Goal: Task Accomplishment & Management: Use online tool/utility

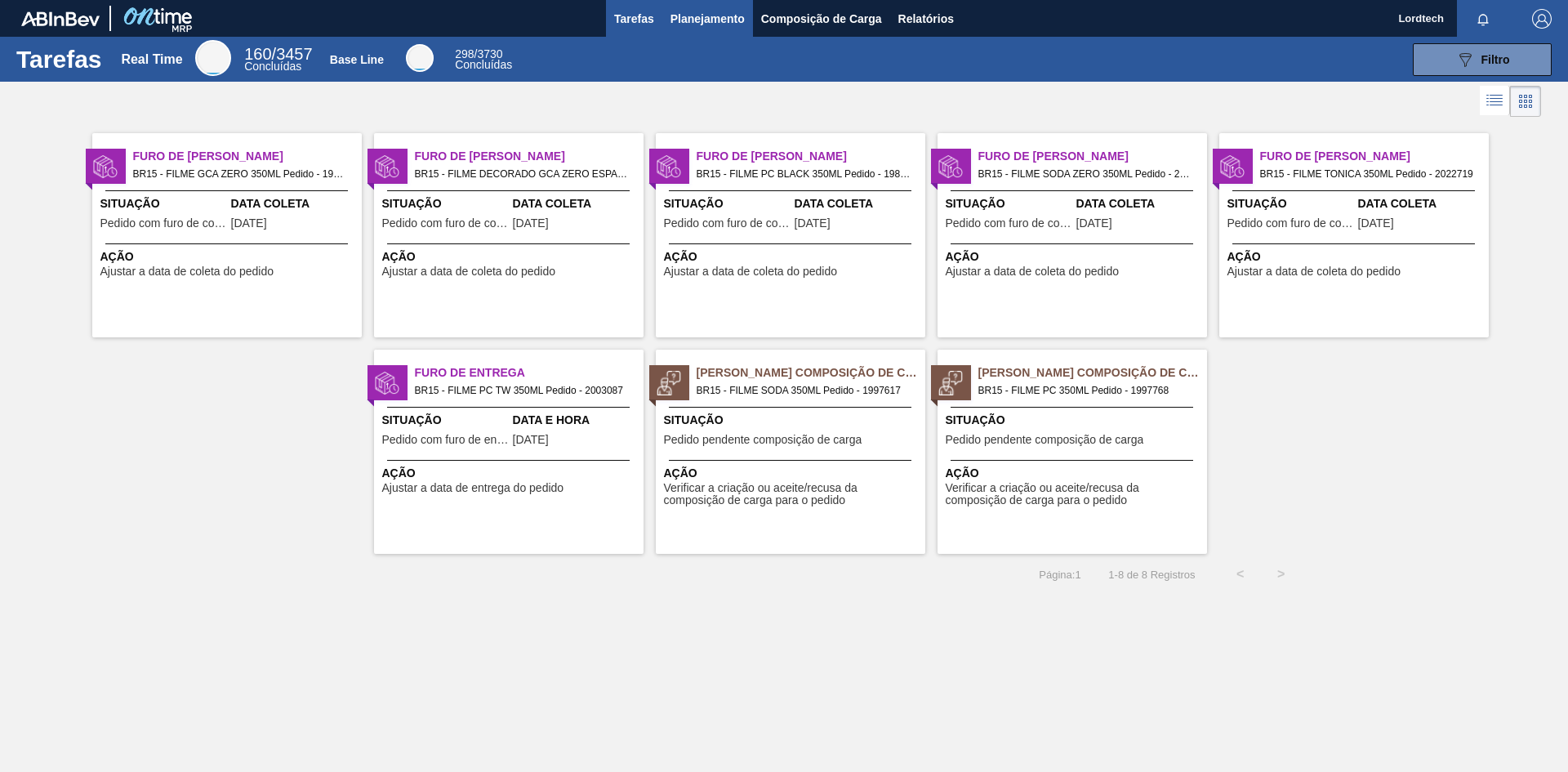
click at [684, 15] on span "Planejamento" at bounding box center [707, 18] width 75 height 19
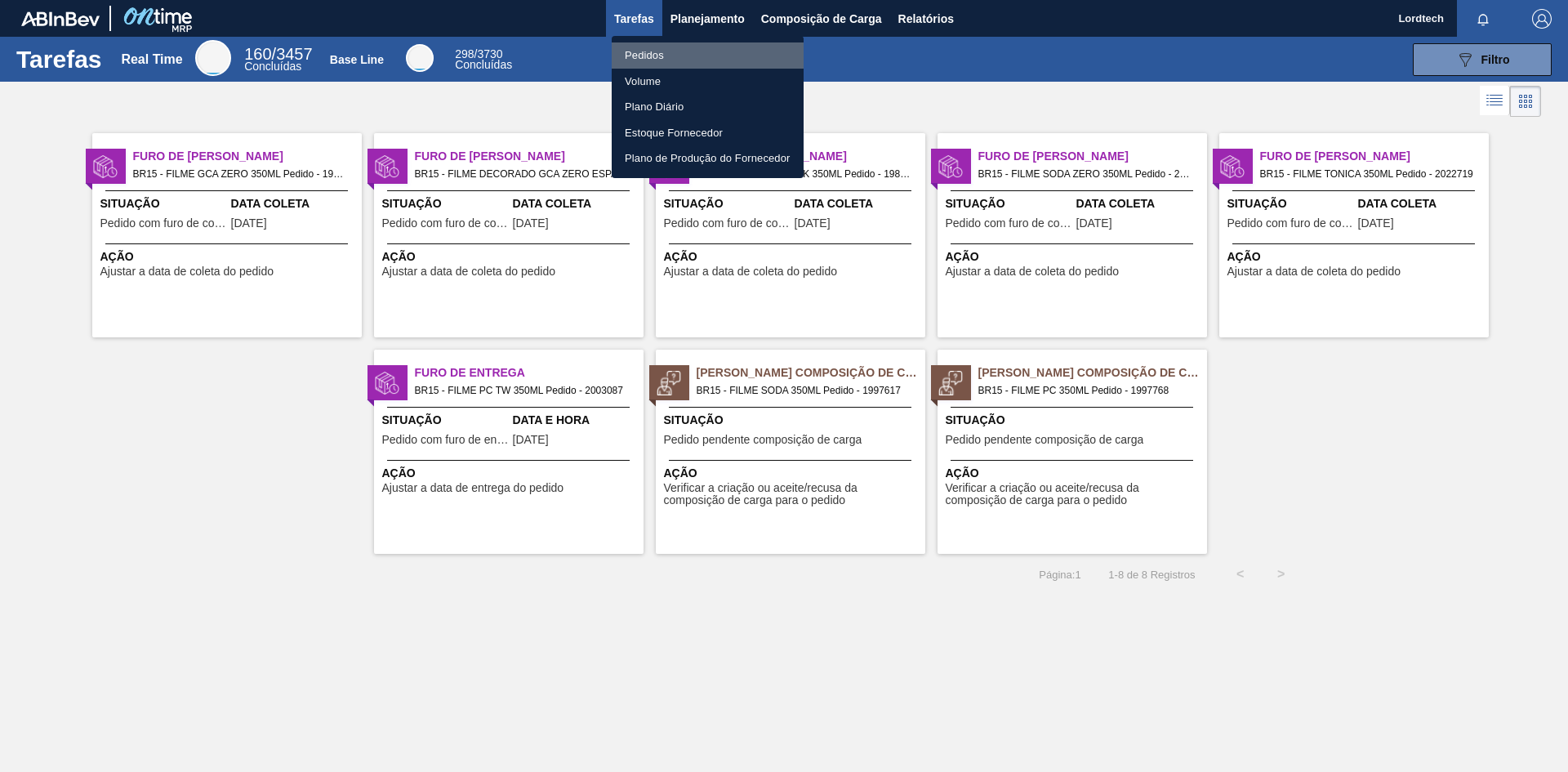
click at [633, 53] on li "Pedidos" at bounding box center [708, 55] width 192 height 26
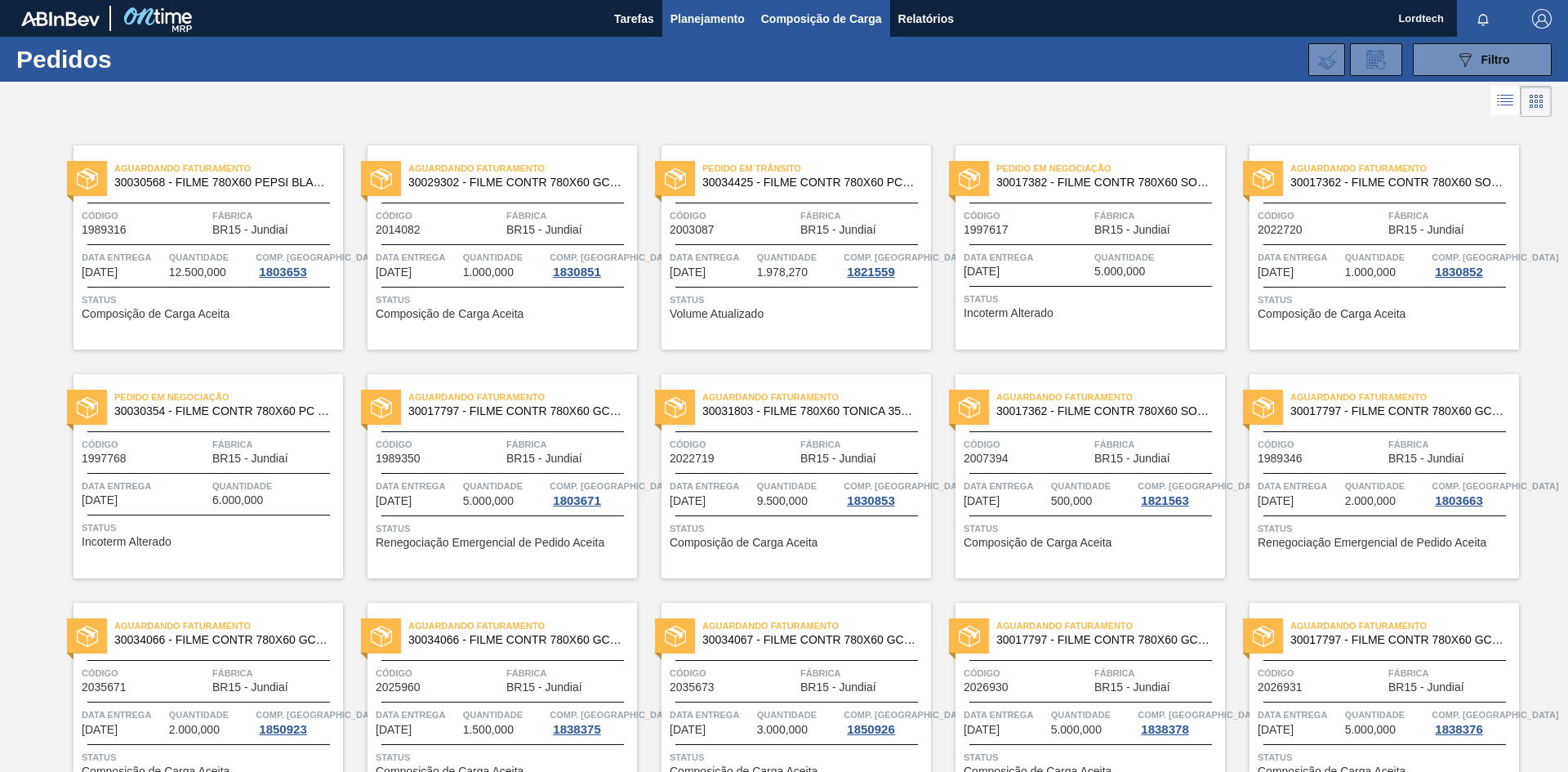
click at [831, 15] on span "Composição de Carga" at bounding box center [821, 18] width 121 height 19
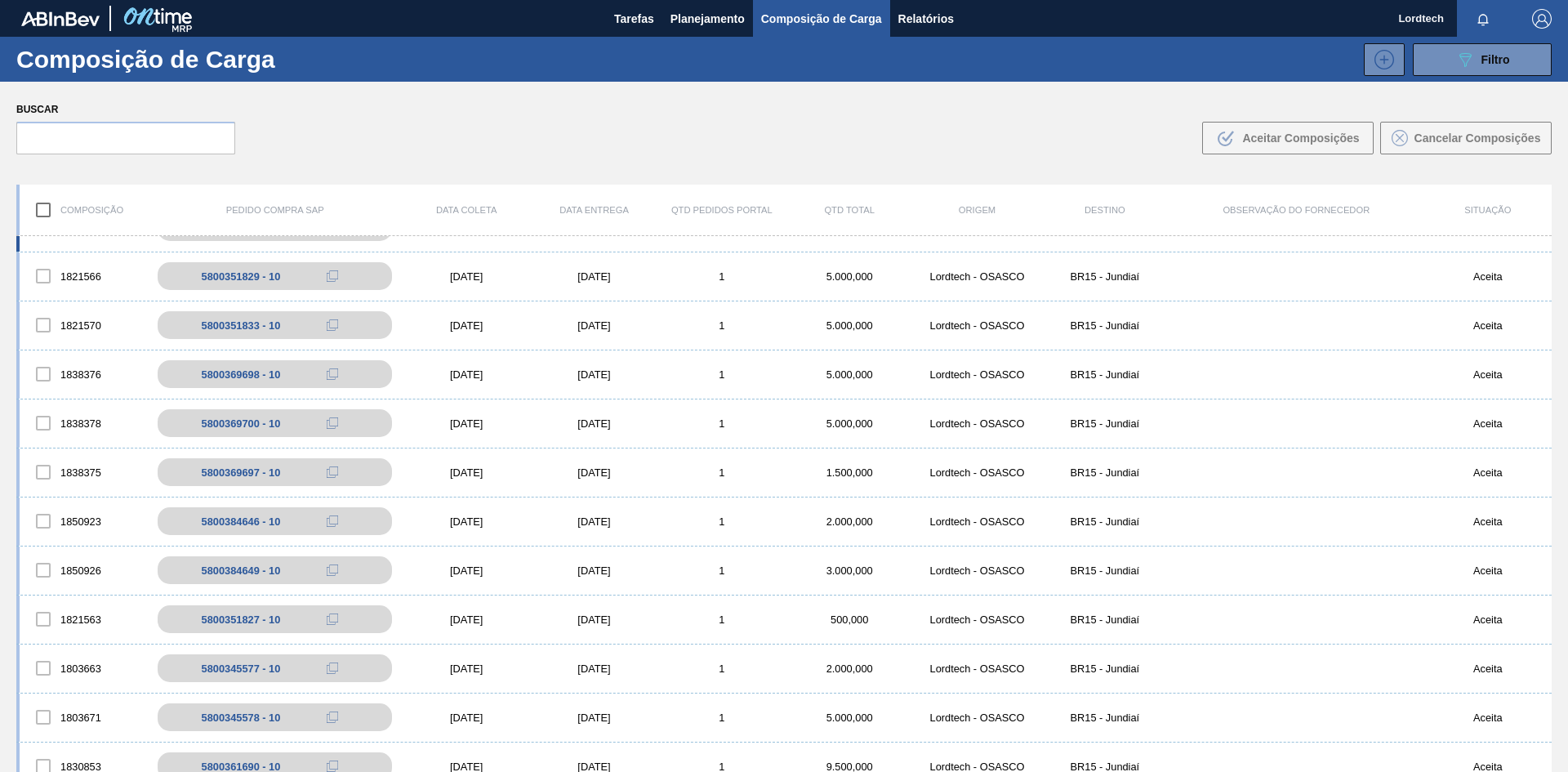
scroll to position [409, 0]
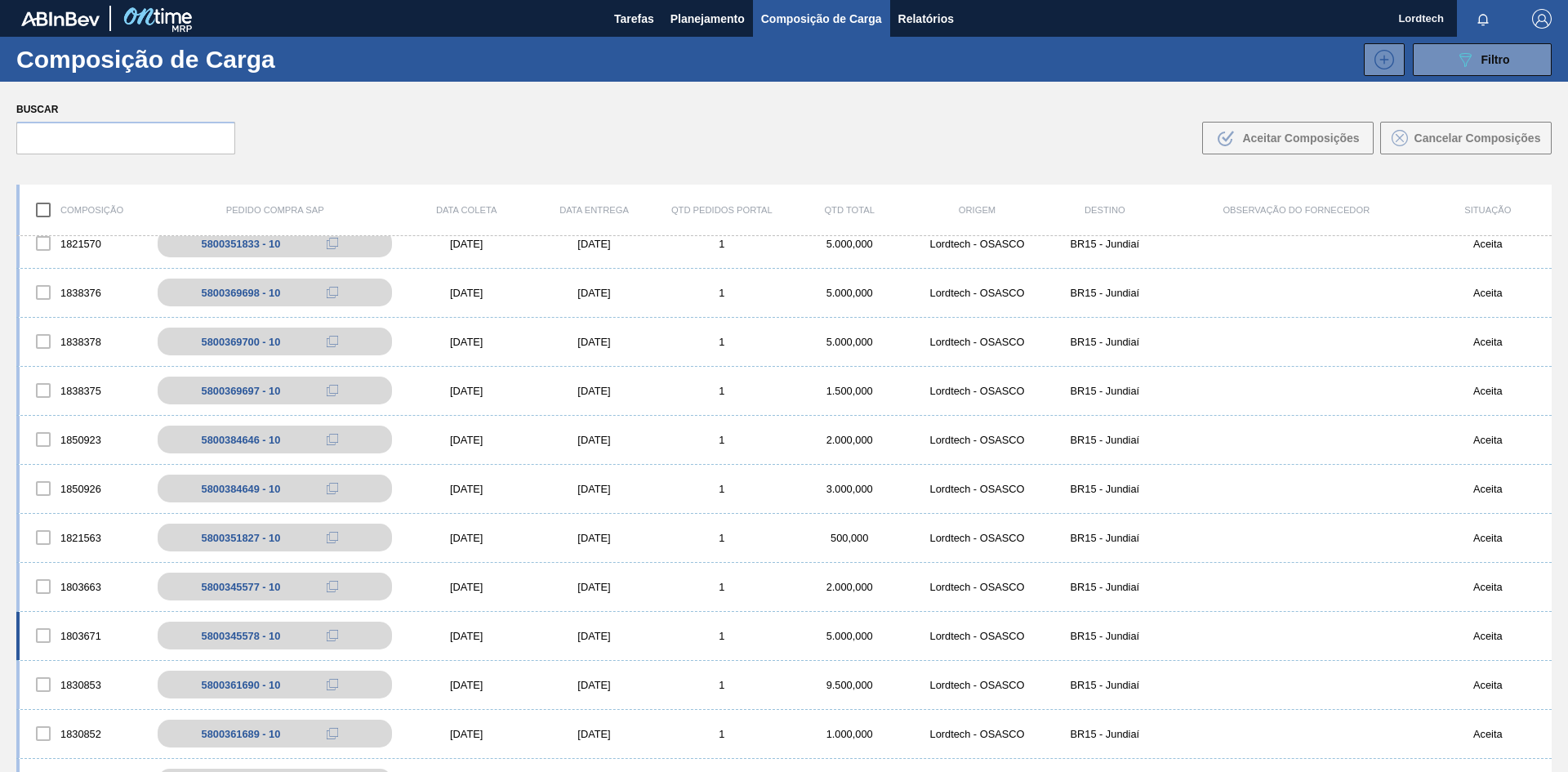
click at [500, 602] on div "01/10/2025" at bounding box center [467, 635] width 128 height 13
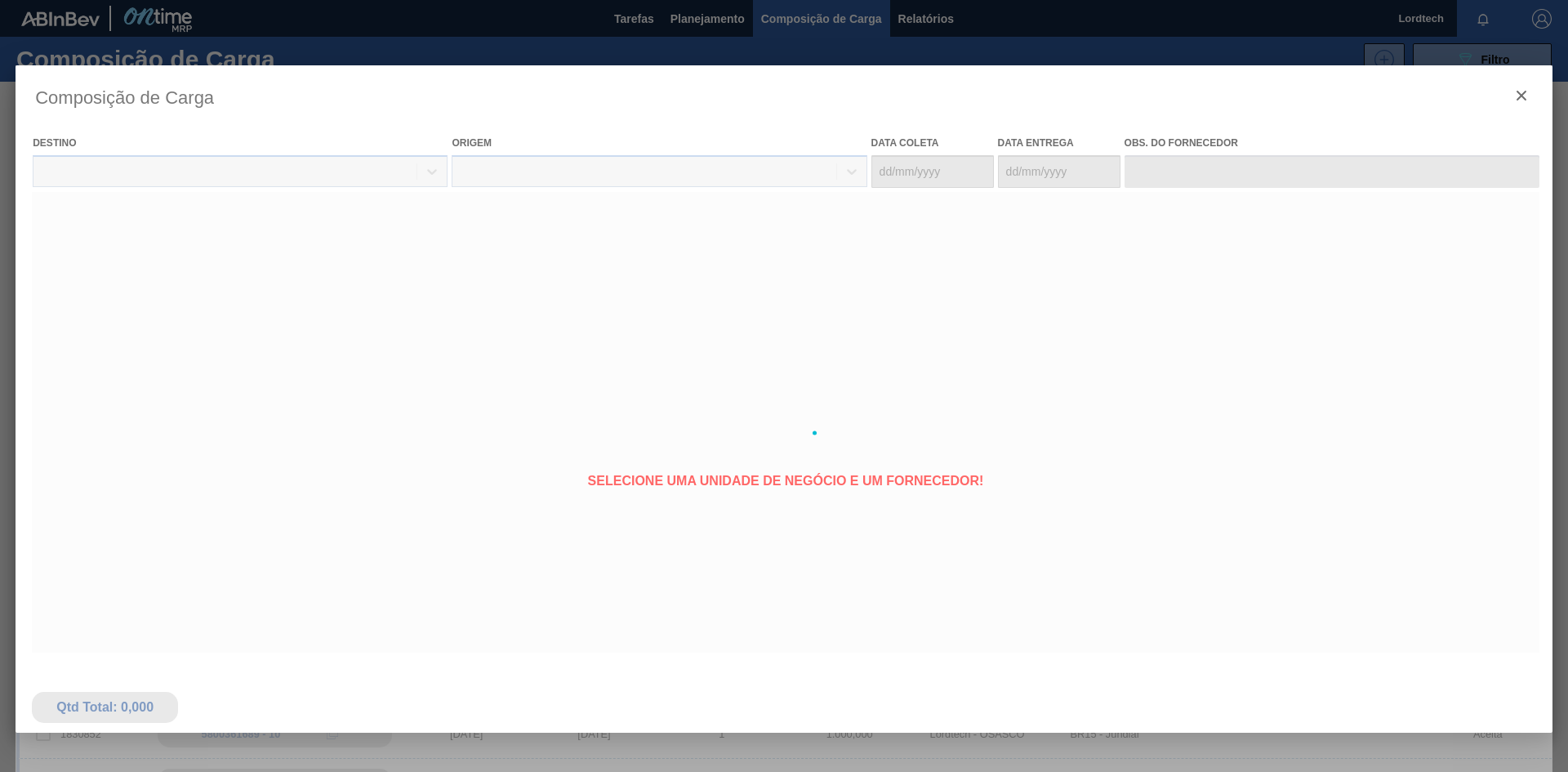
type coleta "01/10/2025"
type entrega "03/10/2025"
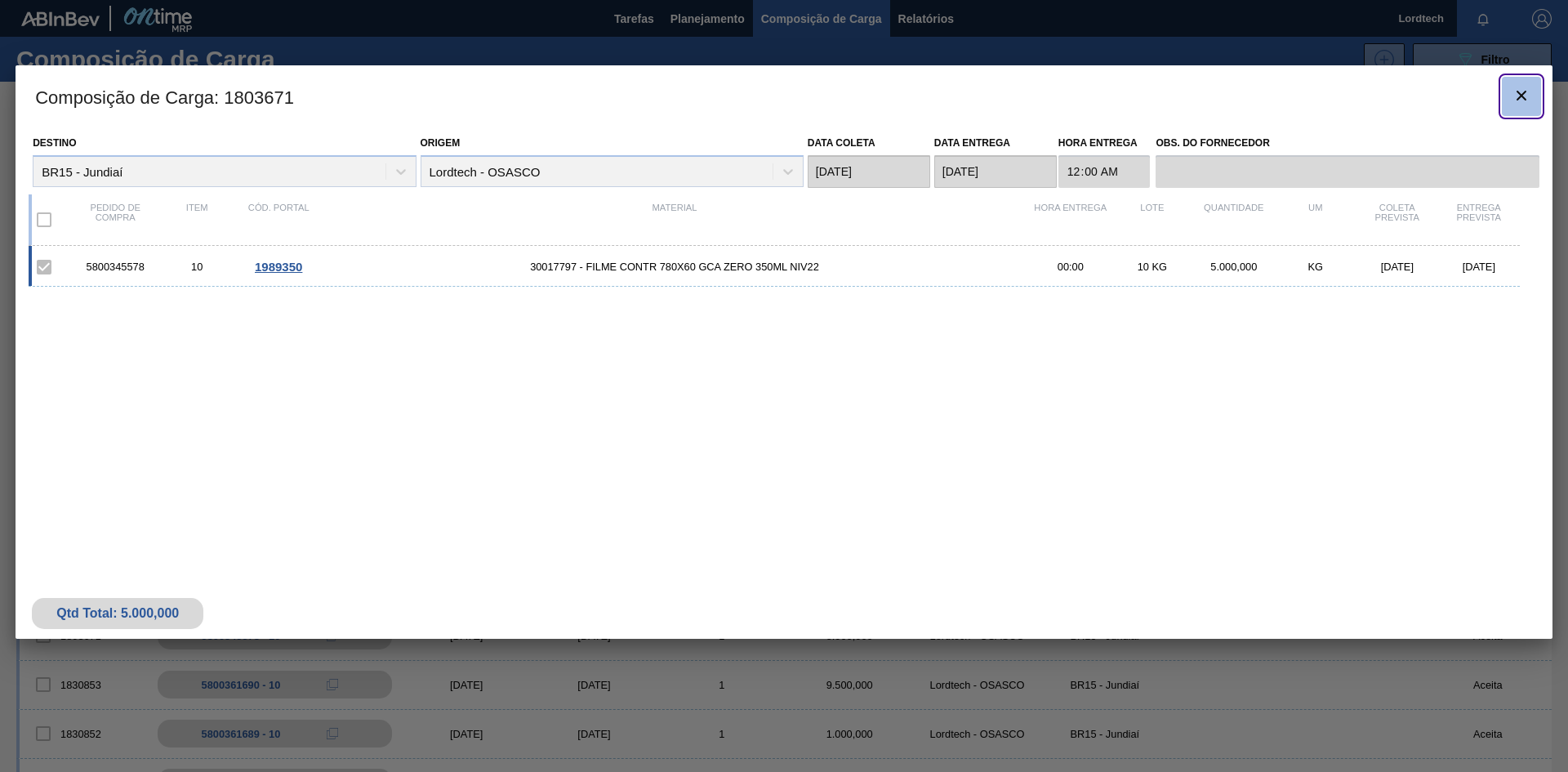
click at [844, 96] on icon "botão de ícone" at bounding box center [1522, 96] width 19 height 19
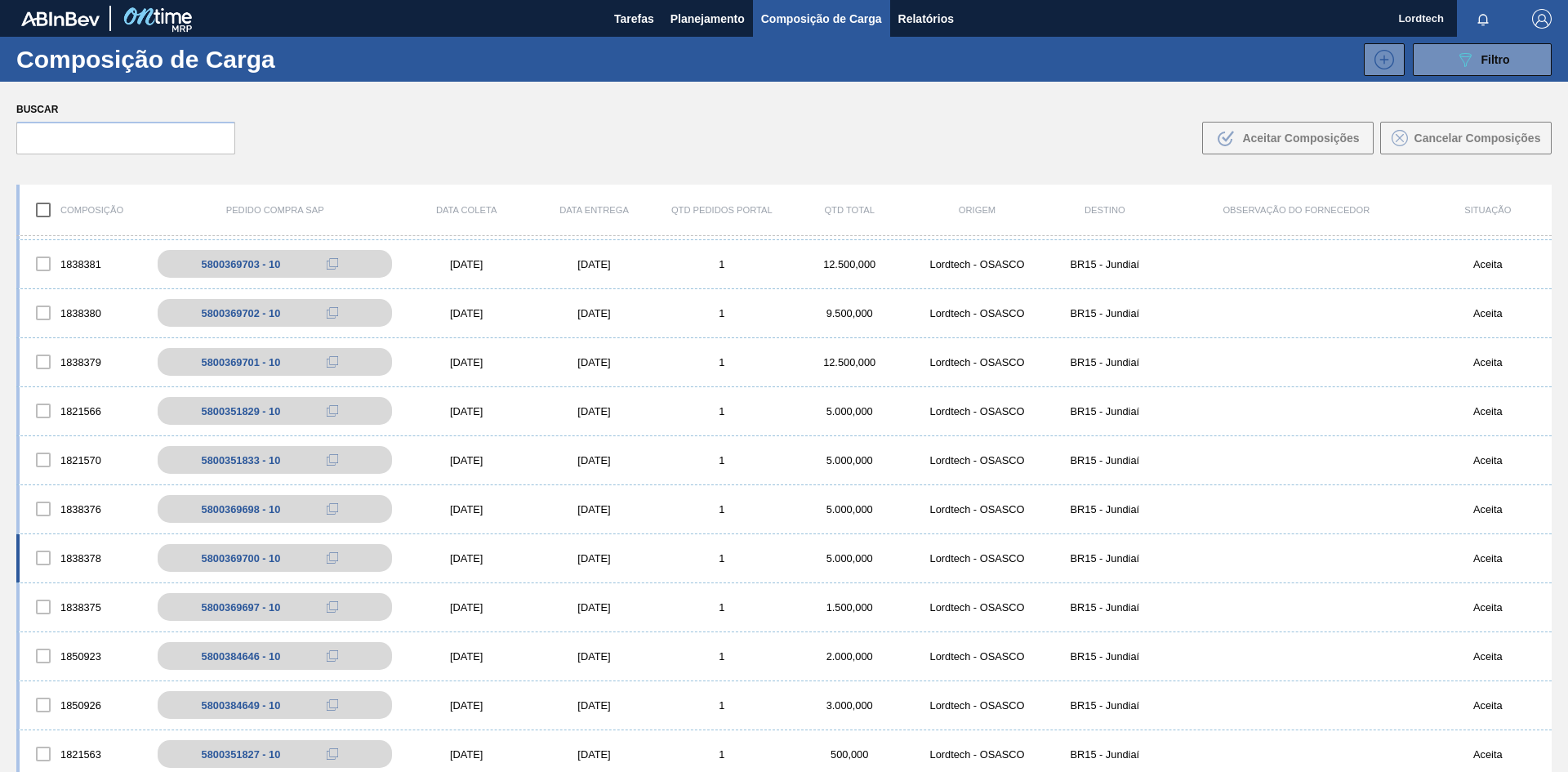
scroll to position [164, 0]
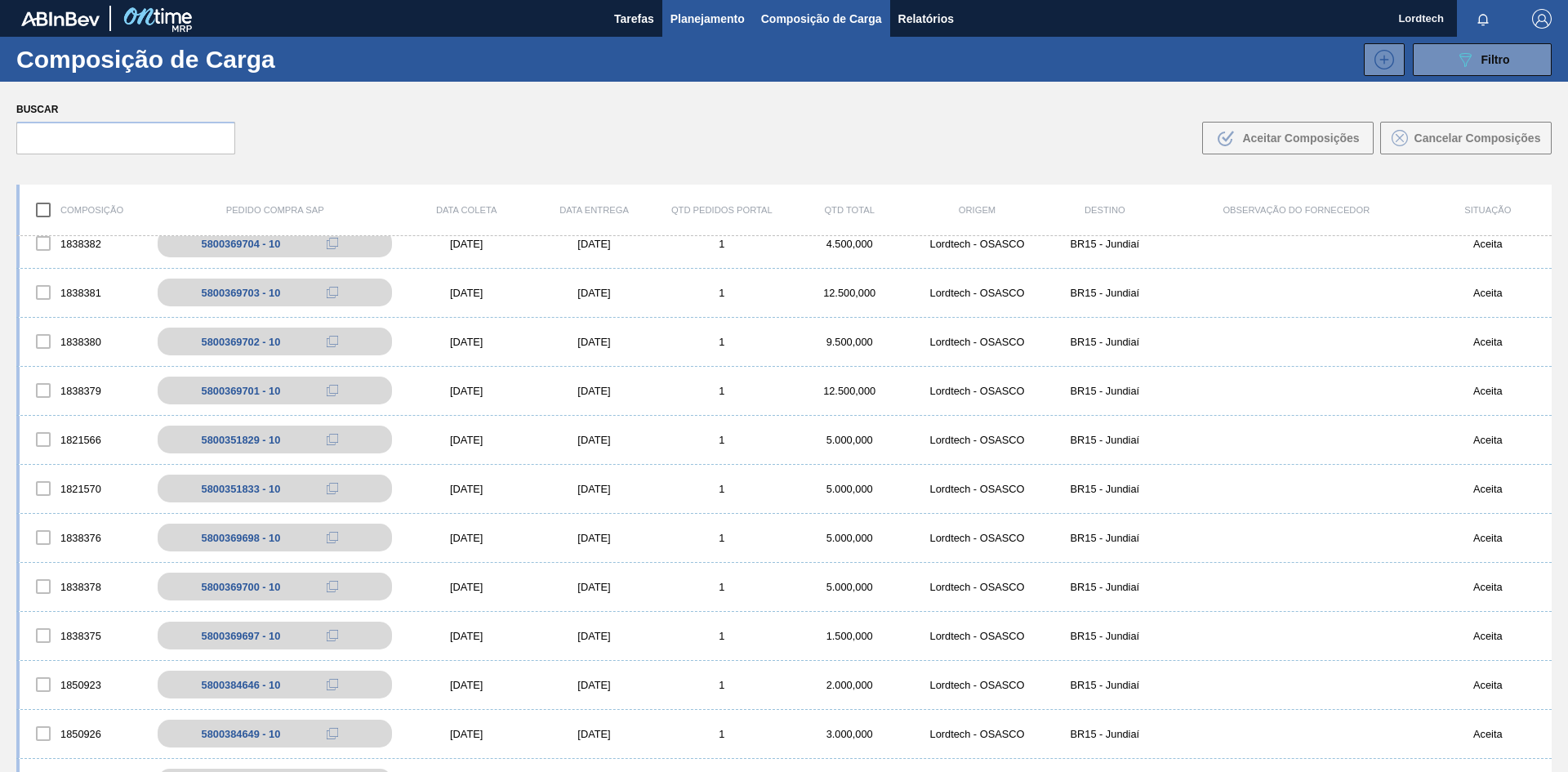
click at [709, 23] on span "Planejamento" at bounding box center [707, 18] width 75 height 19
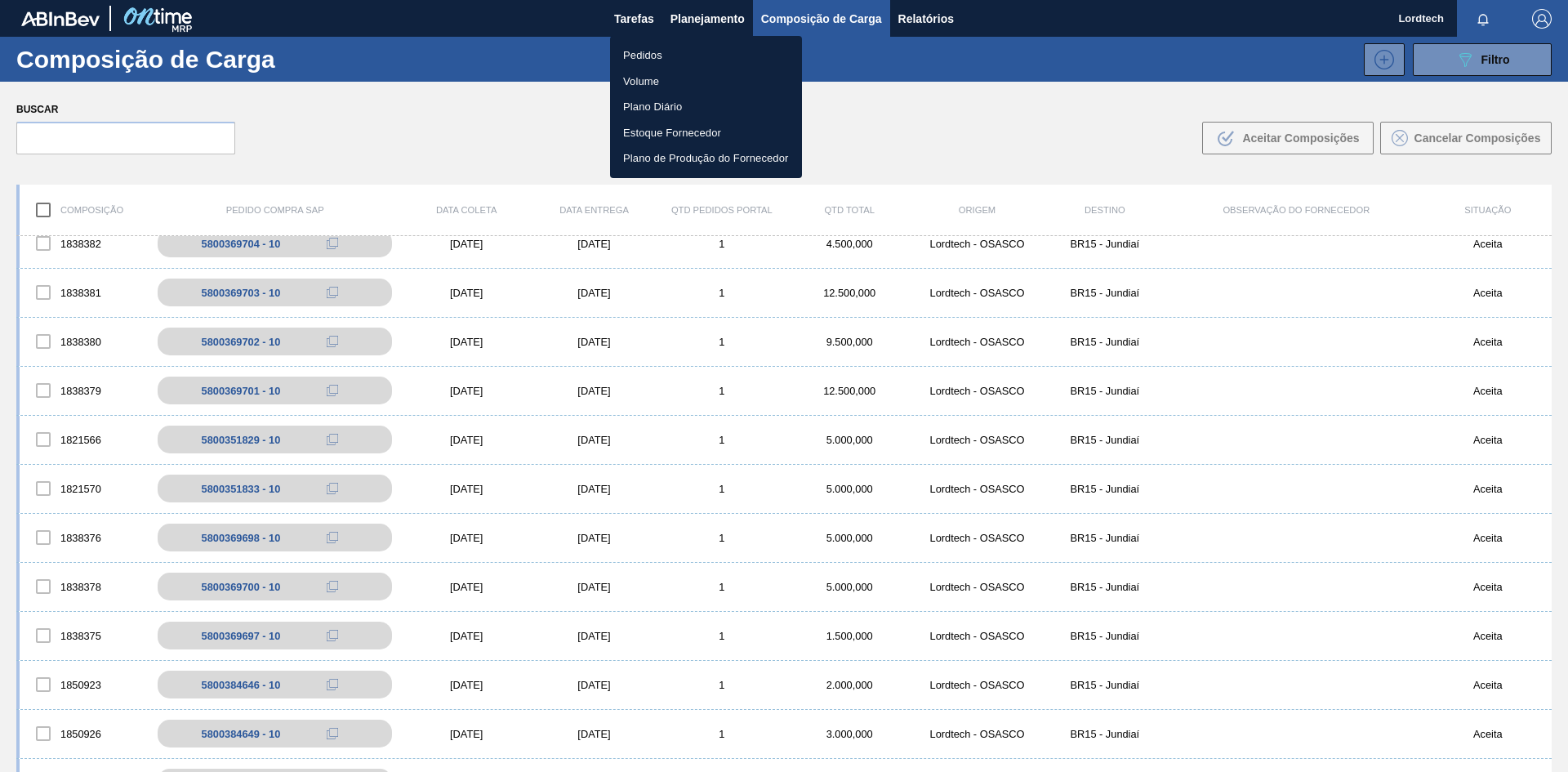
click at [641, 52] on li "Pedidos" at bounding box center [706, 55] width 192 height 26
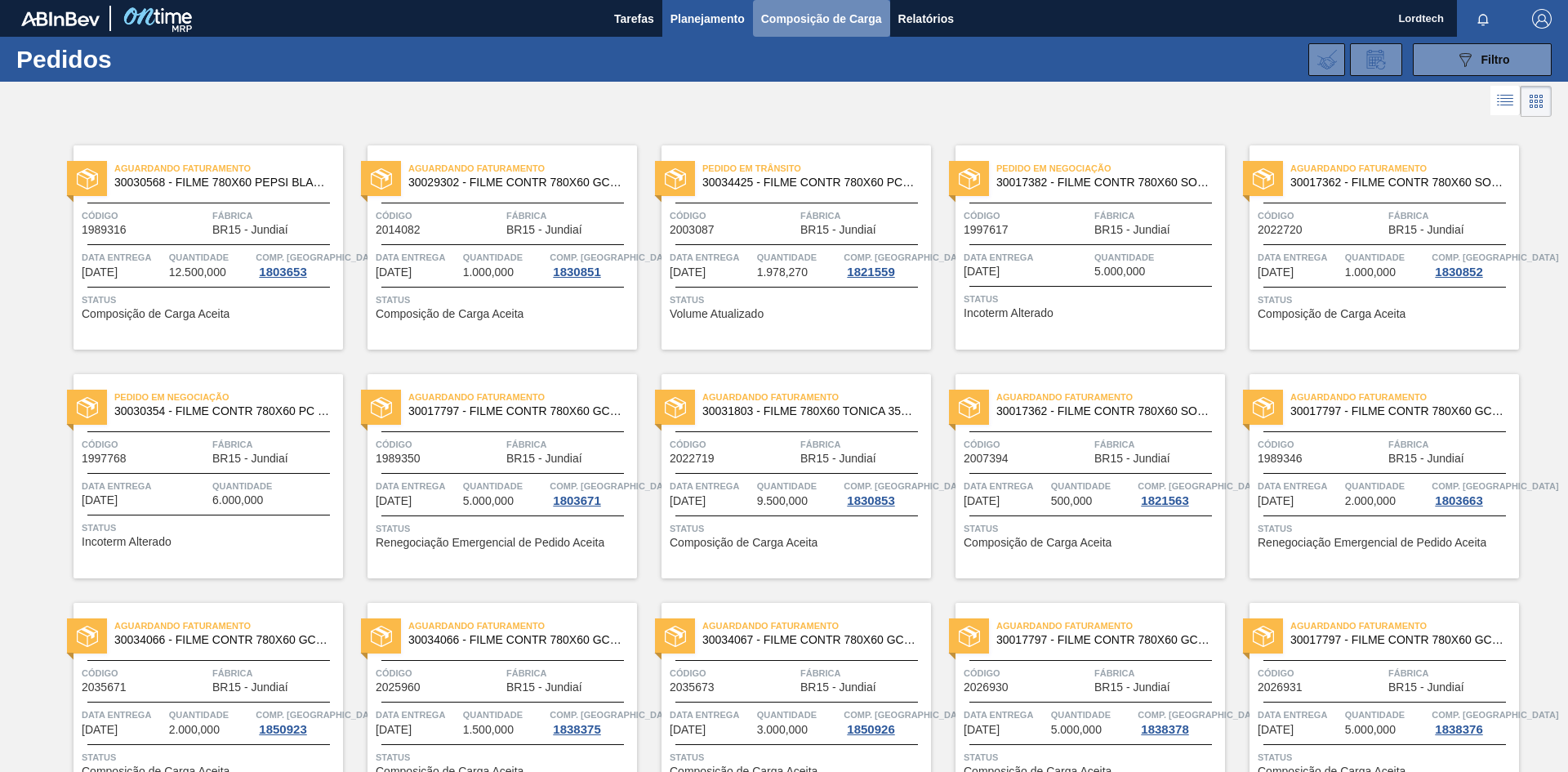
click at [800, 21] on span "Composição de Carga" at bounding box center [821, 18] width 121 height 19
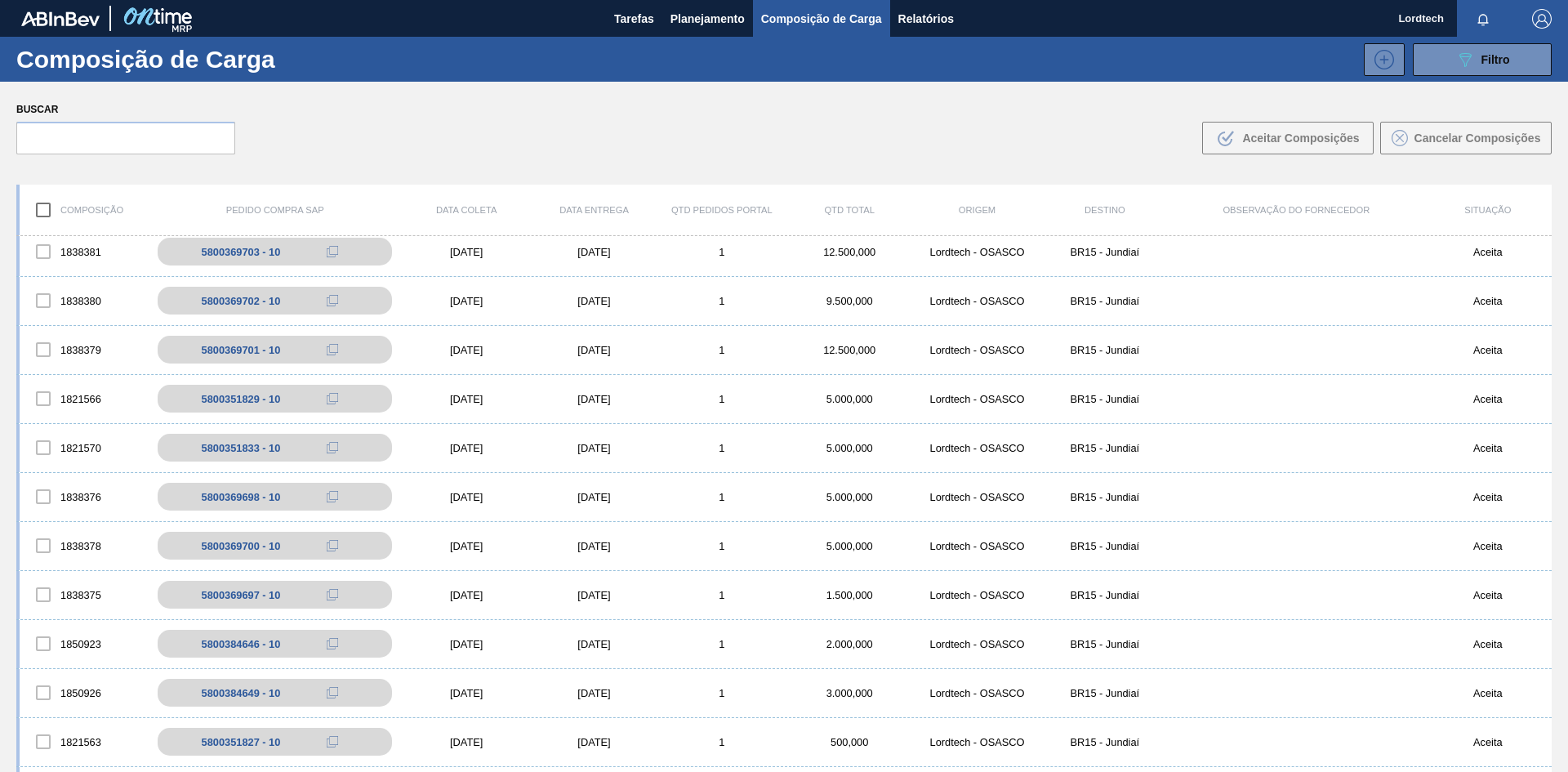
scroll to position [245, 0]
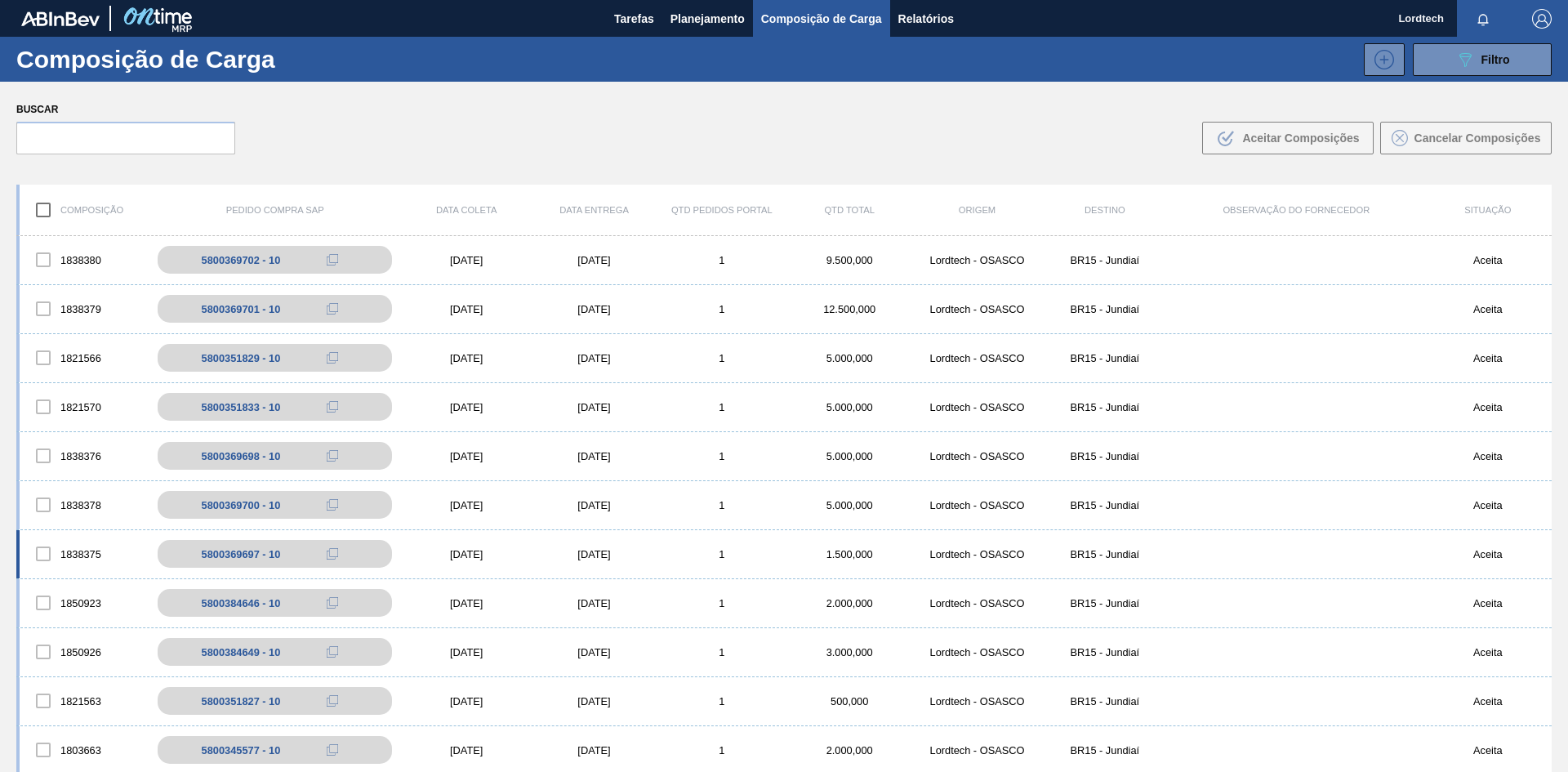
click at [685, 556] on div "1" at bounding box center [723, 554] width 128 height 13
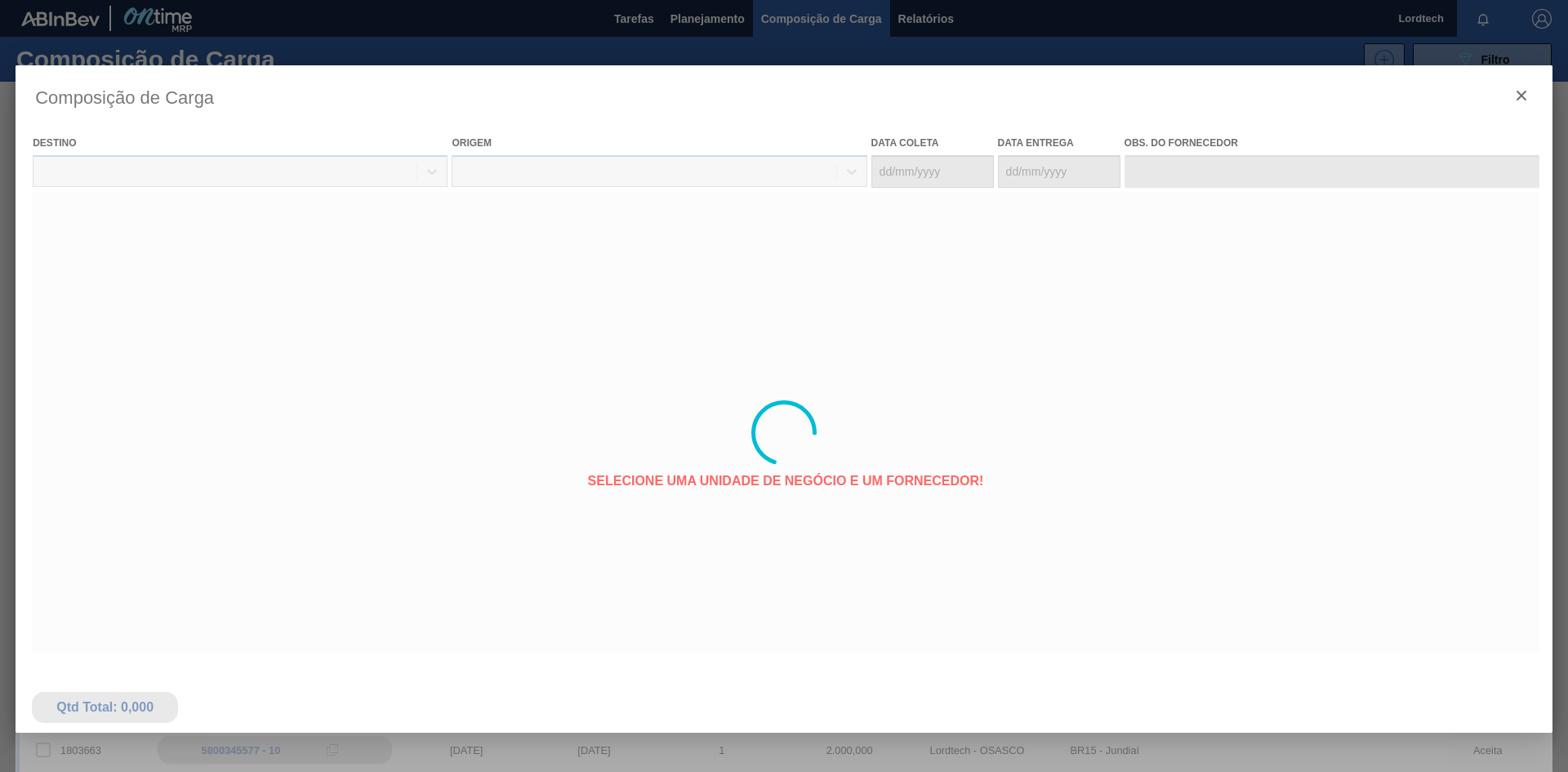
type coleta "06/10/2025"
type entrega "08/10/2025"
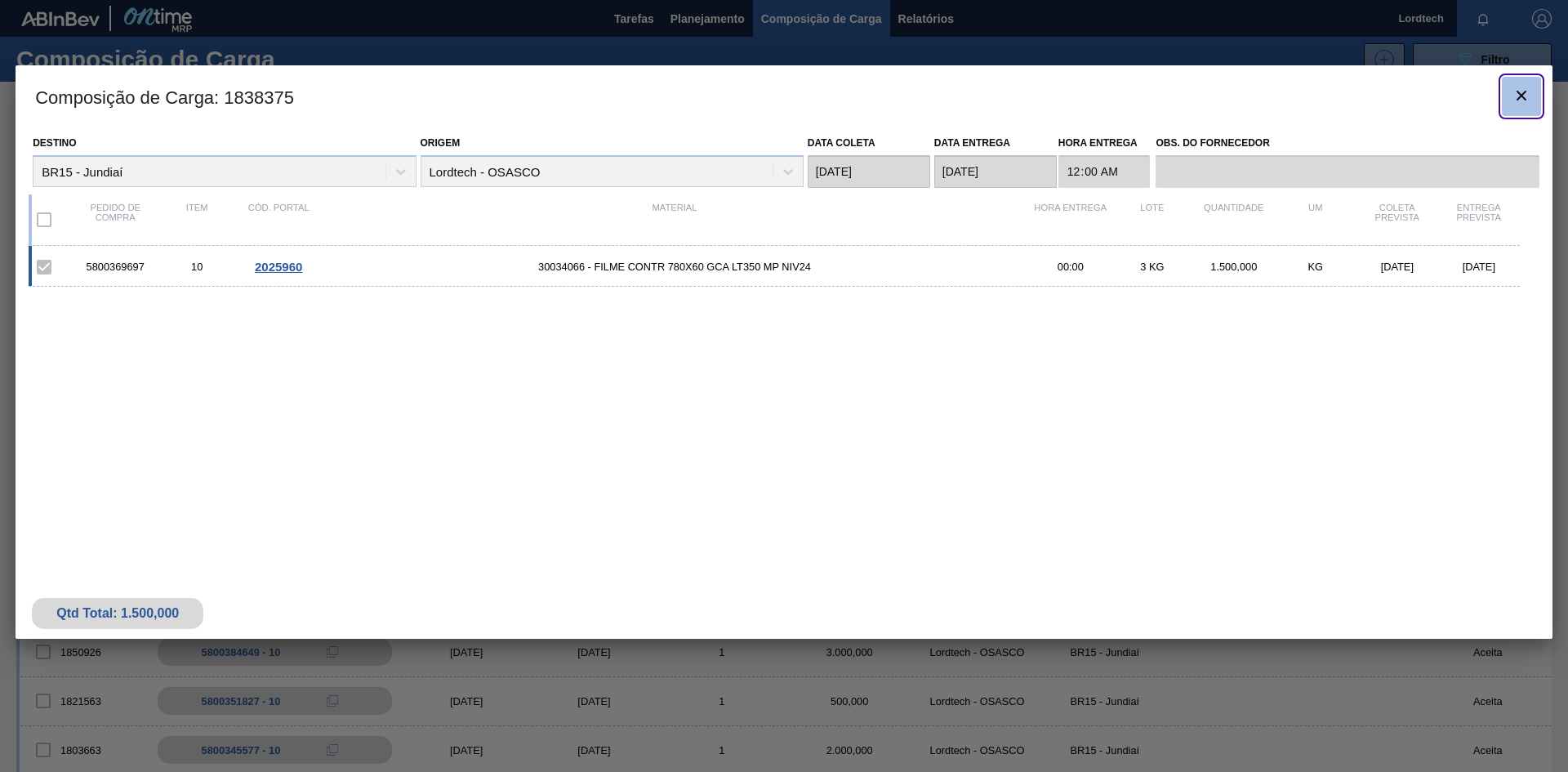
click at [844, 94] on icon "botão de ícone" at bounding box center [1522, 96] width 19 height 19
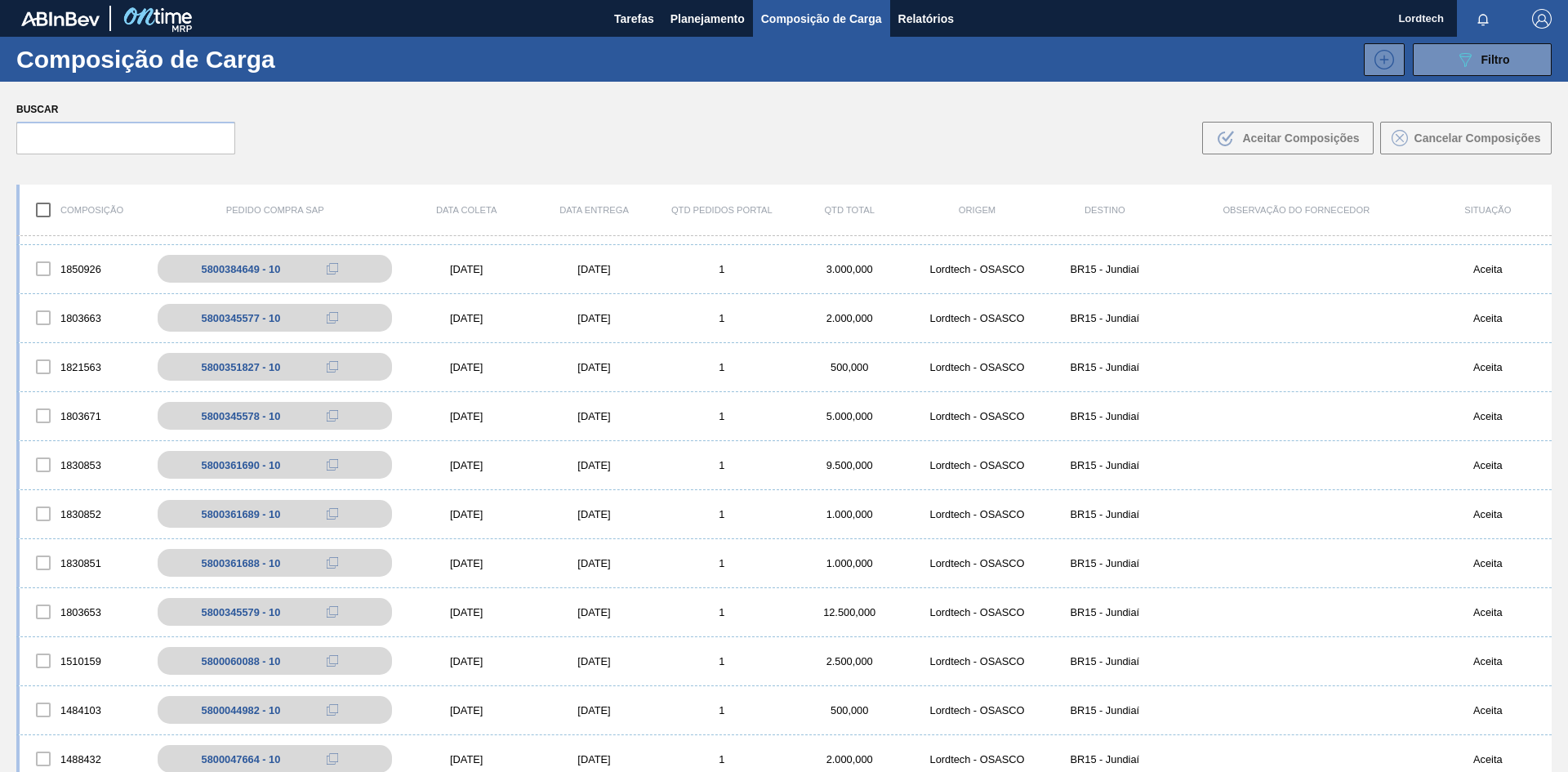
scroll to position [654, 0]
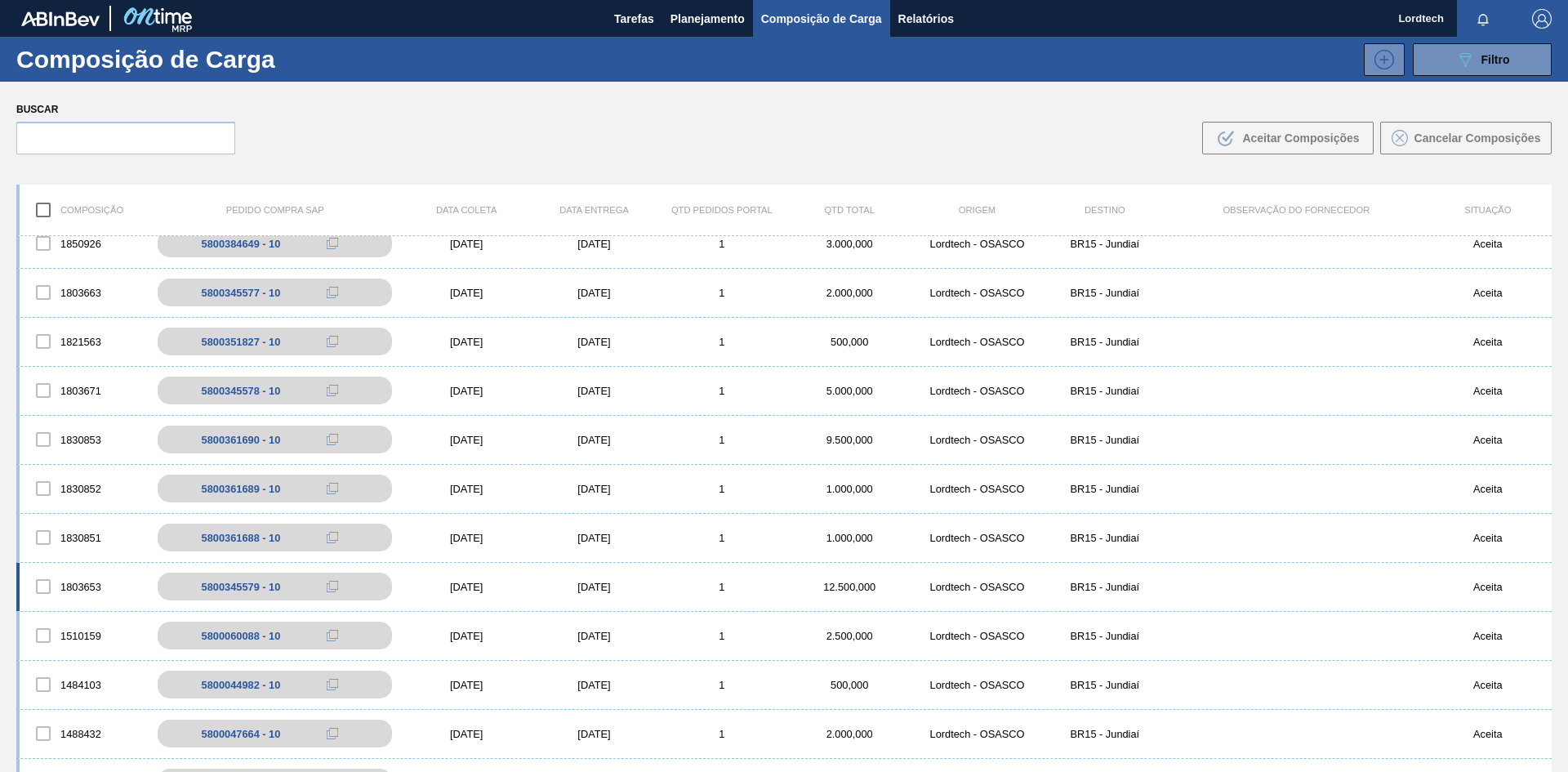
click at [661, 596] on div "1803653 5800345579 - 10 31/08/2025 02/09/2025 1 12.500,000 Lordtech - OSASCO BR…" at bounding box center [784, 587] width 1535 height 49
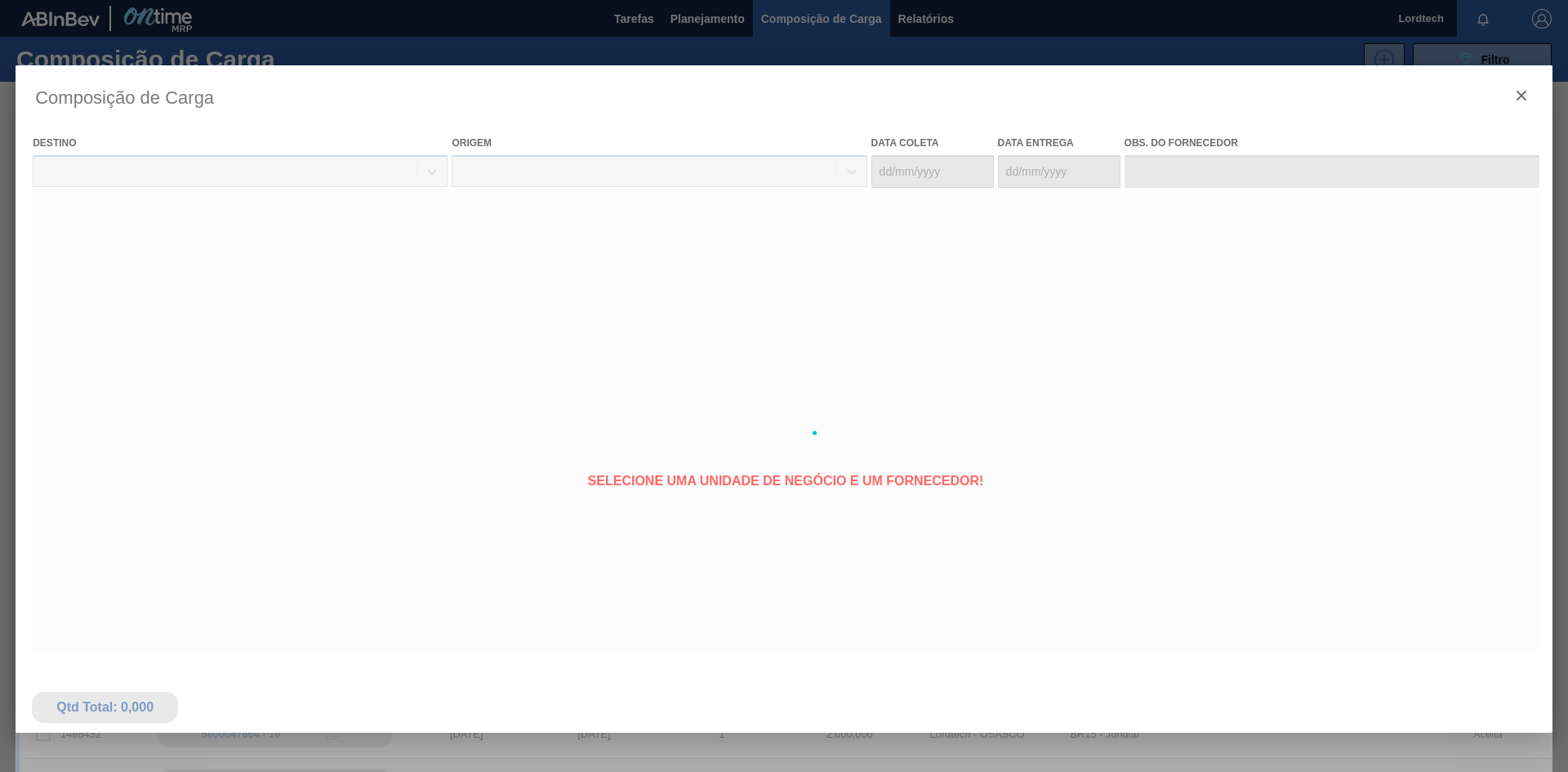
type coleta "31/08/2025"
type entrega "02/09/2025"
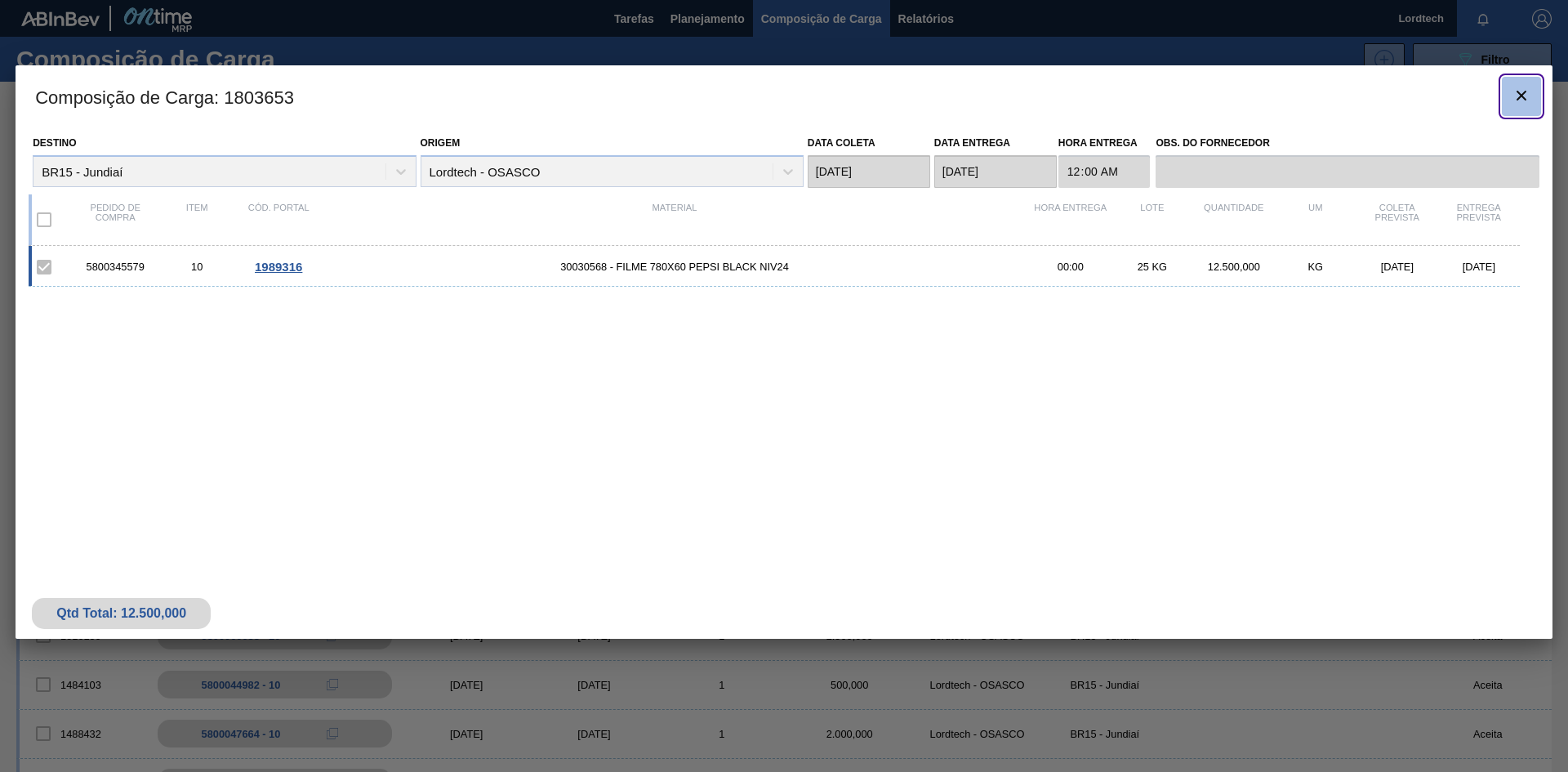
click at [844, 109] on button "botão de ícone" at bounding box center [1522, 96] width 39 height 39
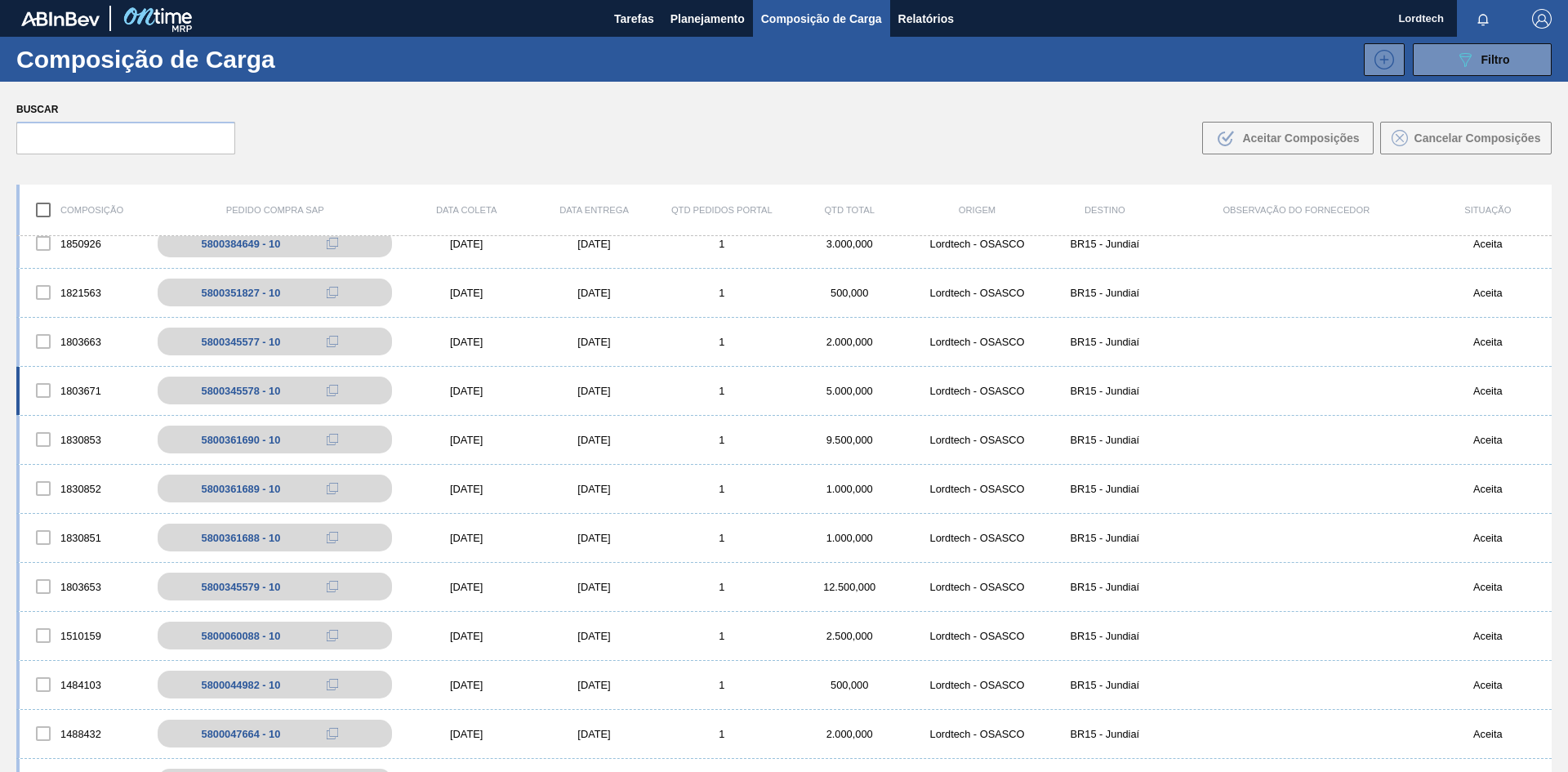
click at [670, 383] on div "1803671 5800345578 - 10 01/10/2025 03/10/2025 1 5.000,000 Lordtech - OSASCO BR1…" at bounding box center [784, 391] width 1535 height 49
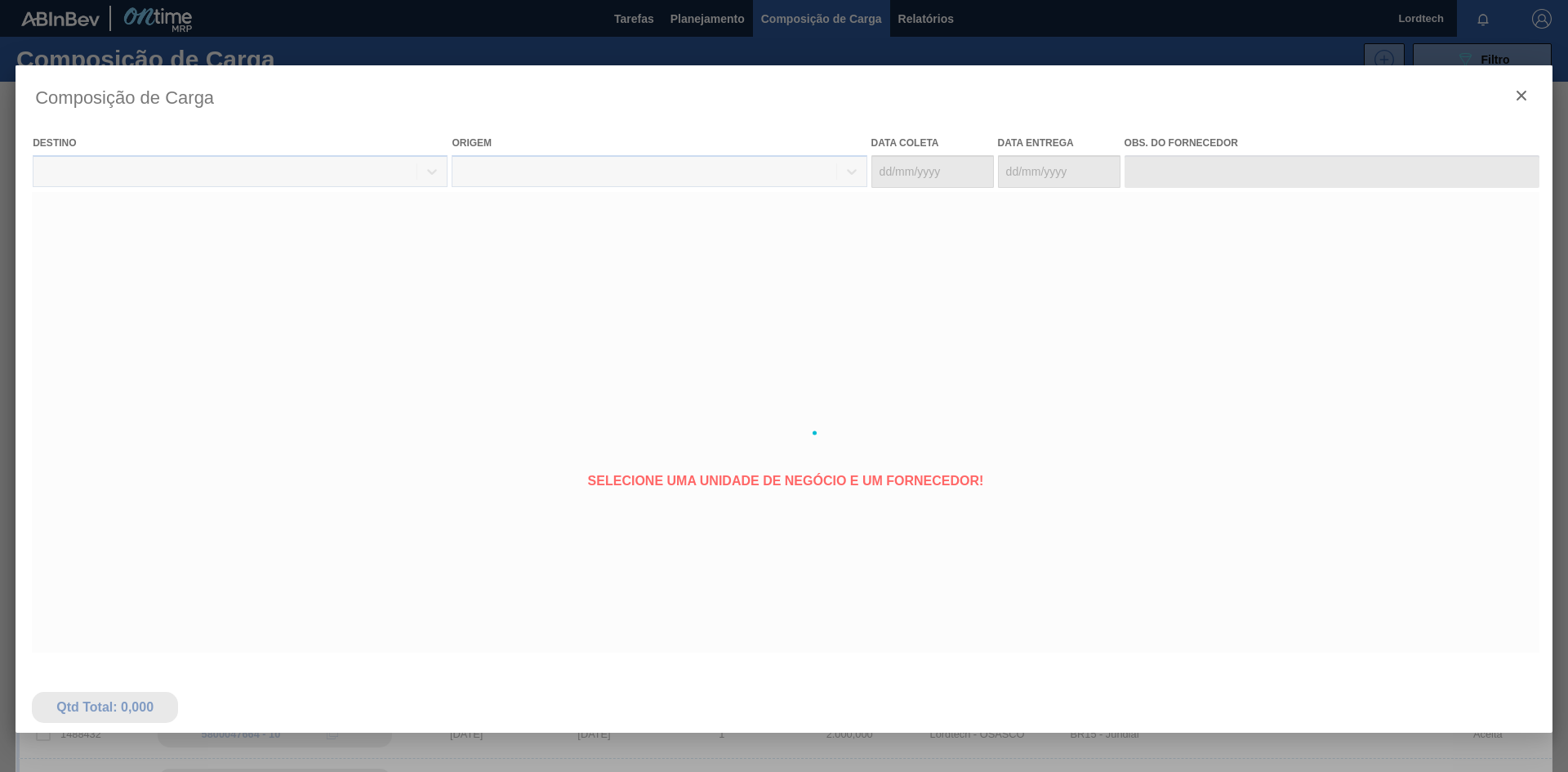
type coleta "01/10/2025"
type entrega "03/10/2025"
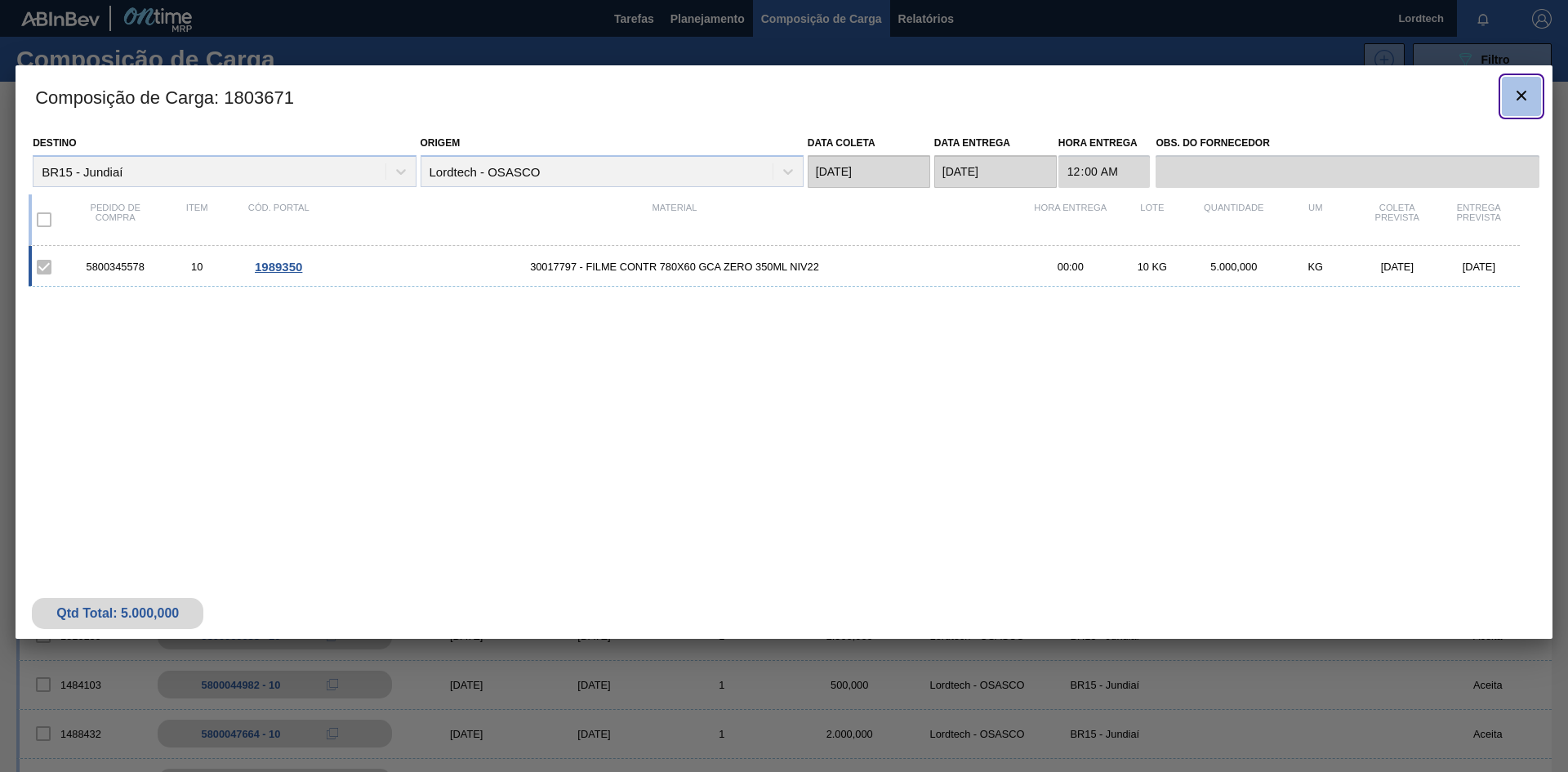
click at [844, 98] on icon "botão de ícone" at bounding box center [1522, 96] width 19 height 19
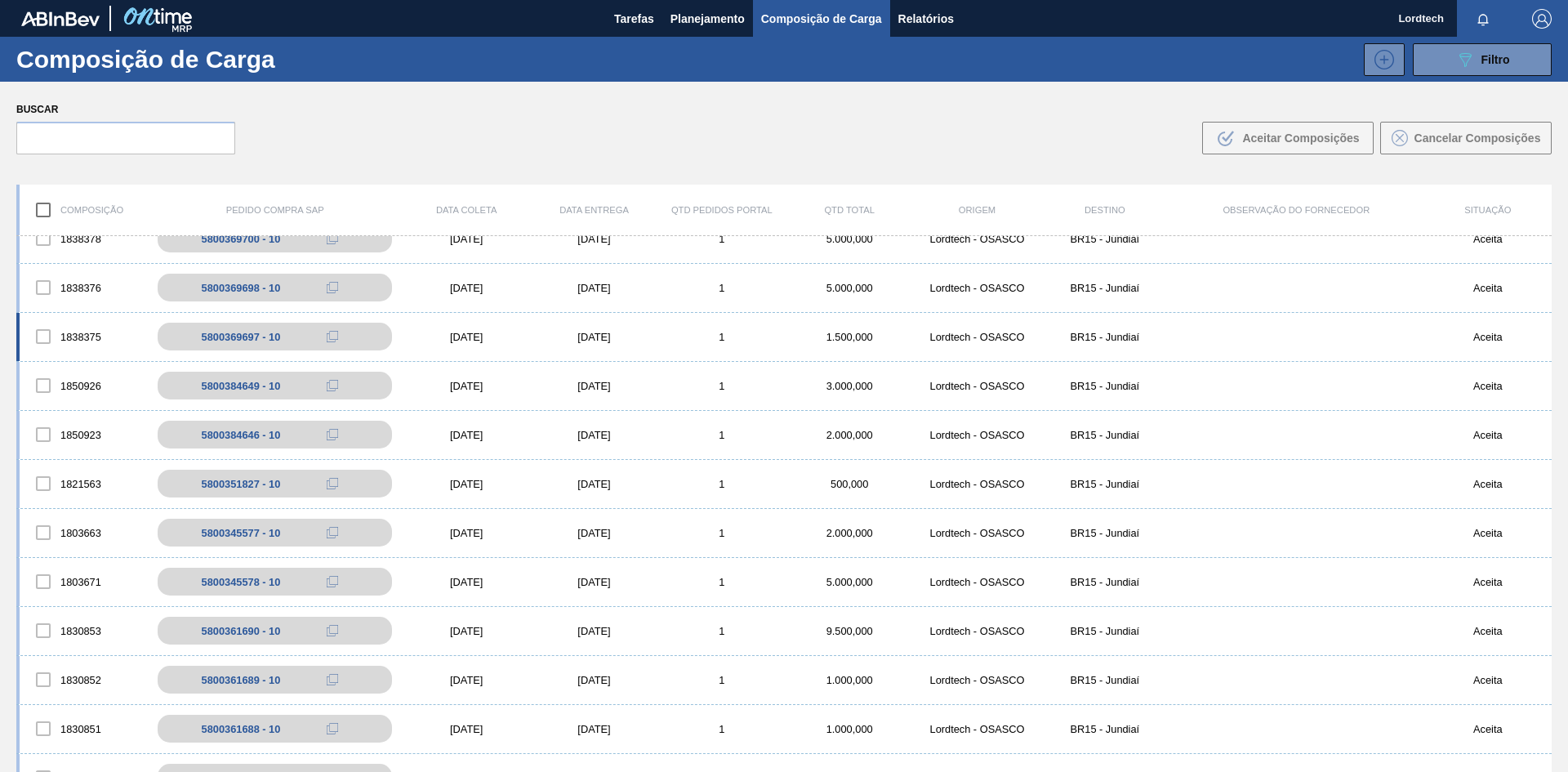
scroll to position [490, 0]
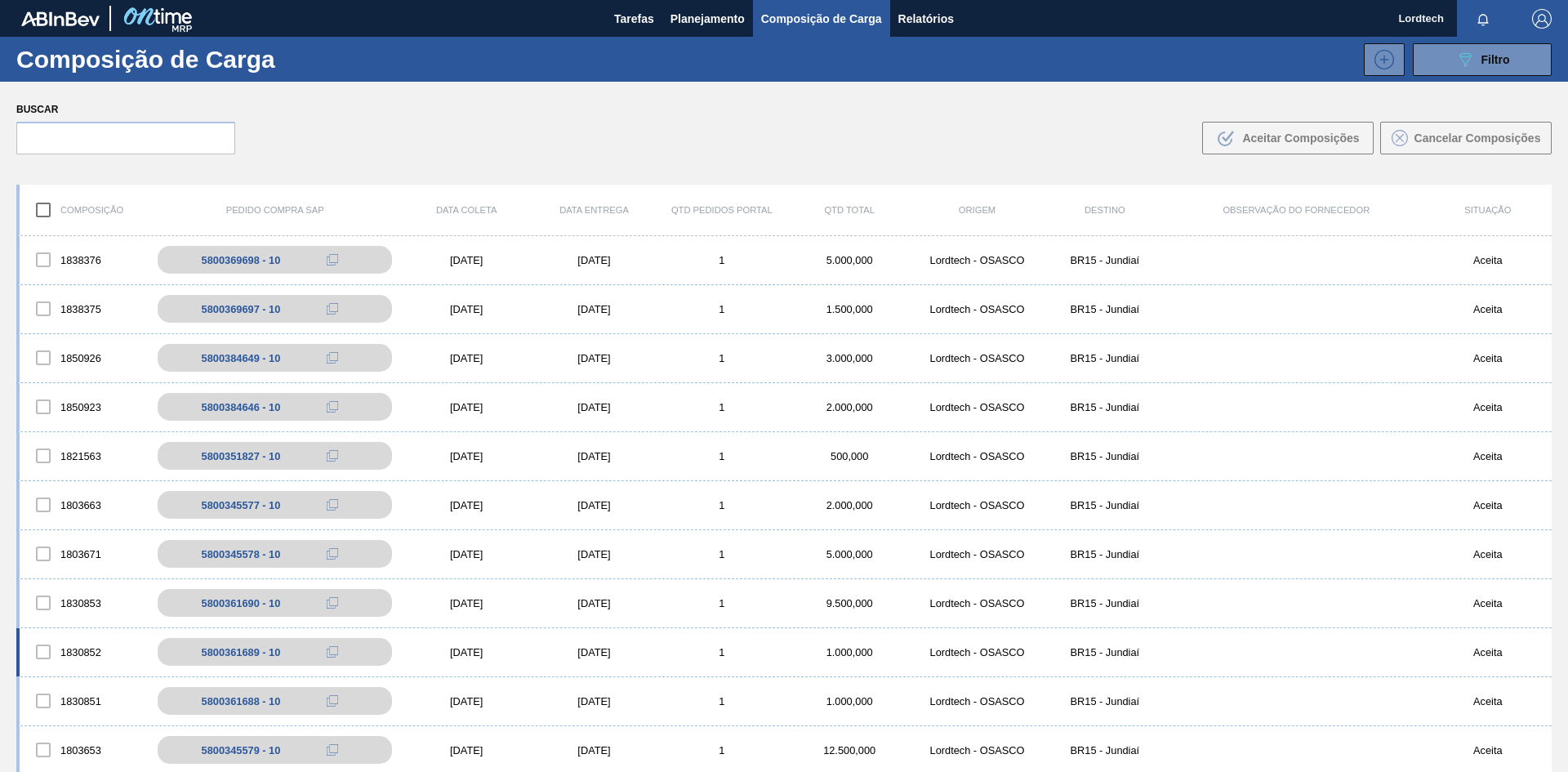
click at [662, 602] on div "1" at bounding box center [723, 652] width 128 height 13
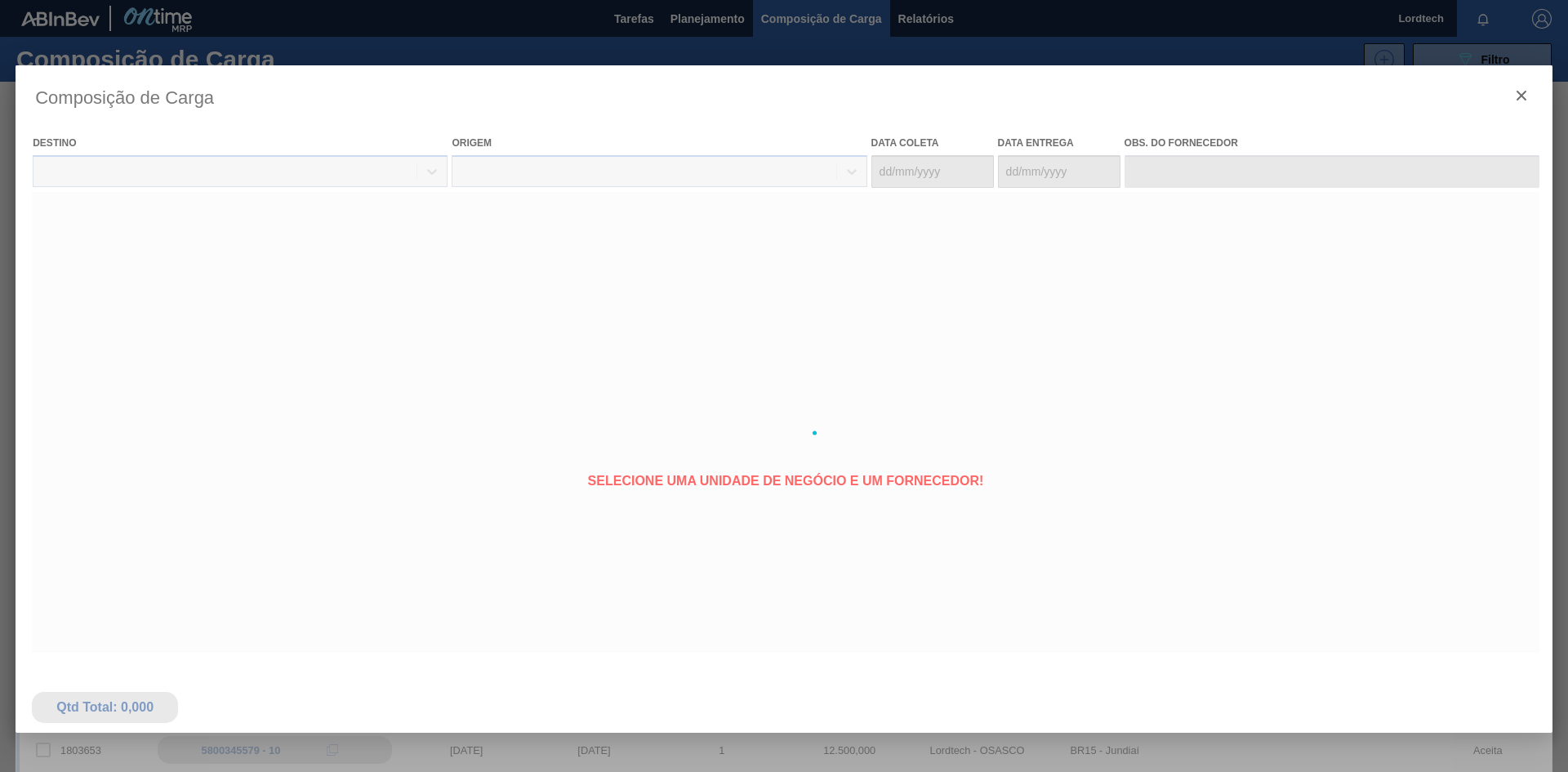
type coleta "30/09/2025"
type entrega "02/10/2025"
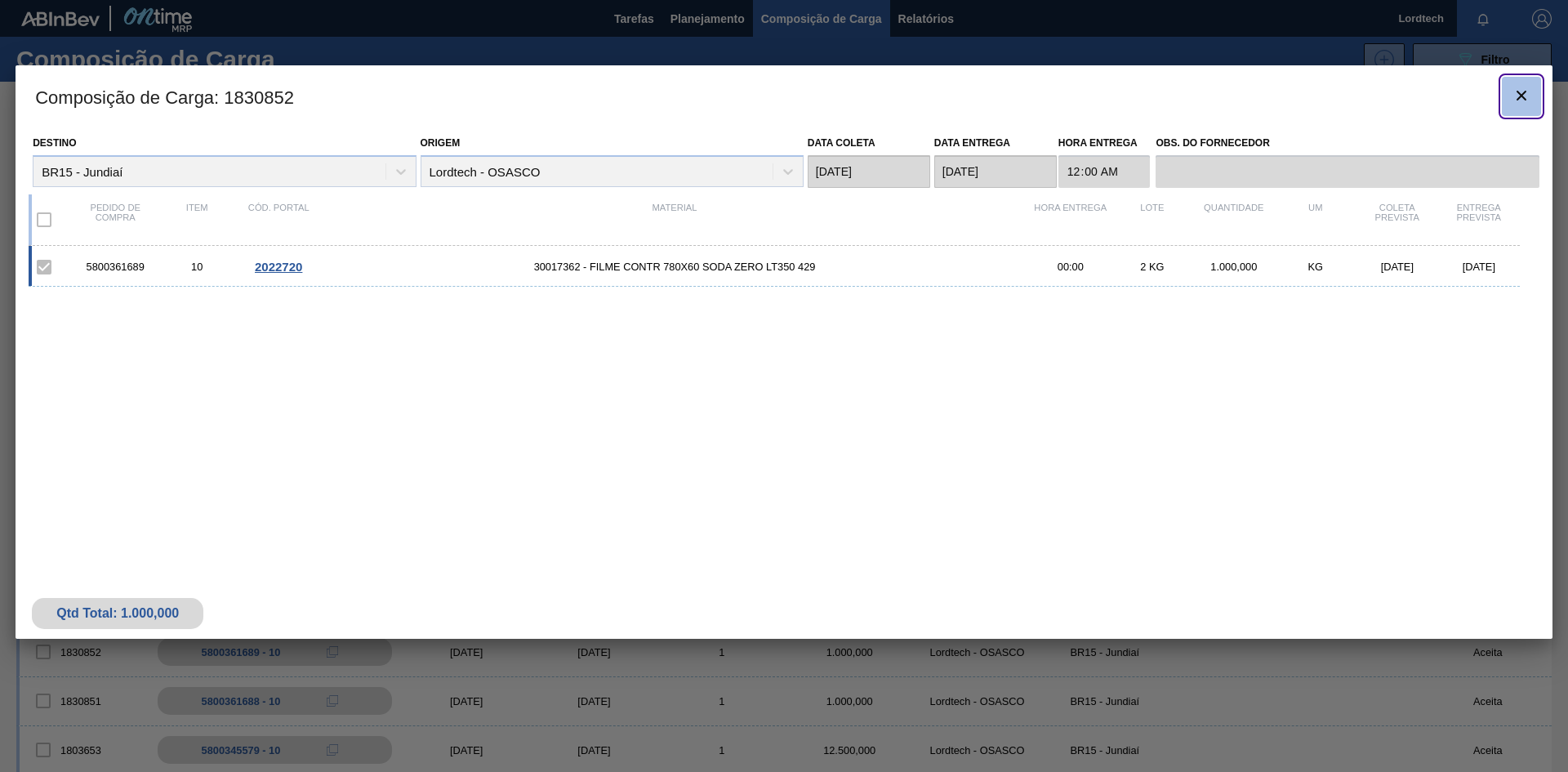
click at [844, 91] on icon "botão de ícone" at bounding box center [1522, 96] width 19 height 19
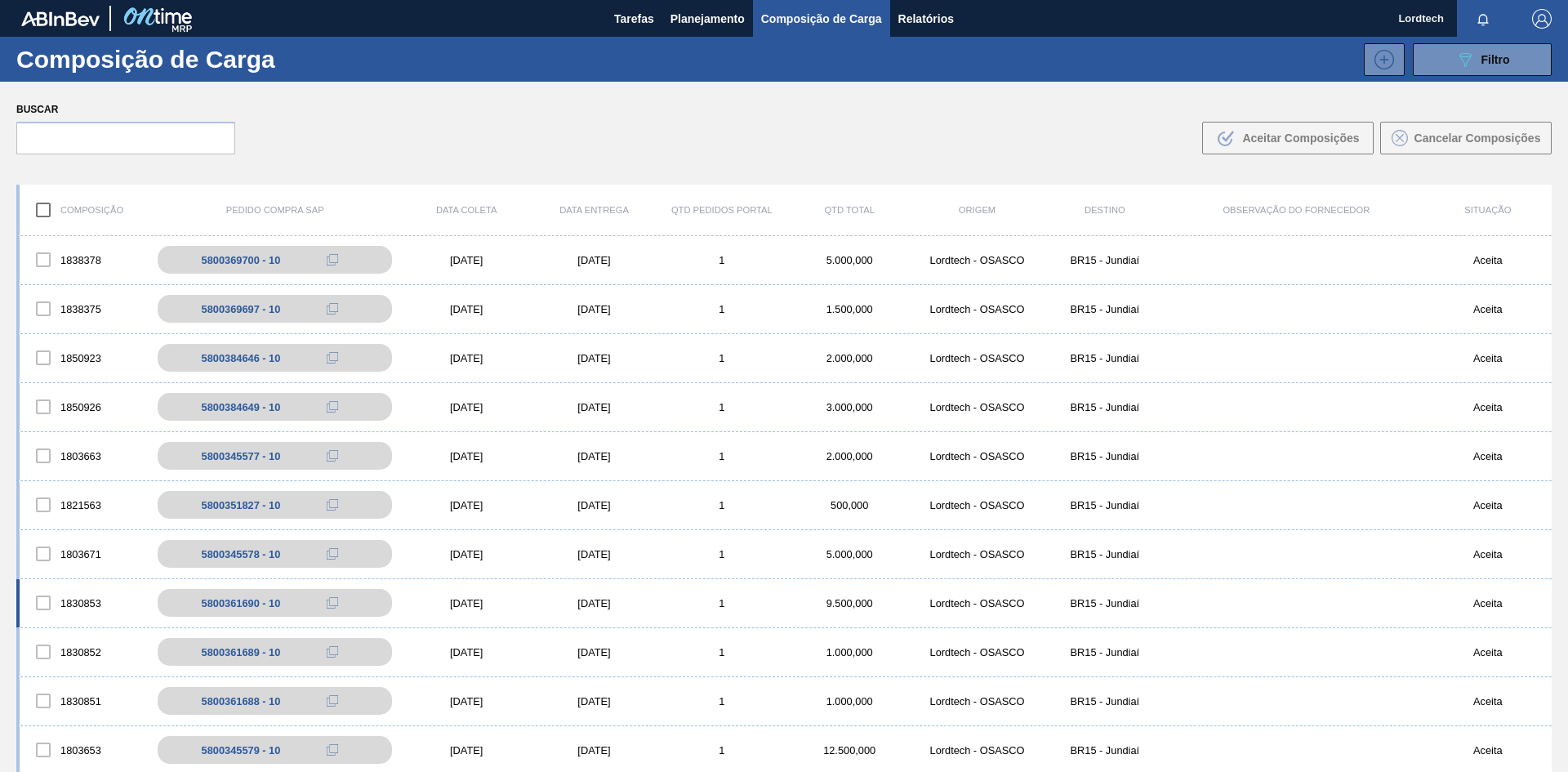
click at [740, 602] on div "1" at bounding box center [723, 602] width 128 height 13
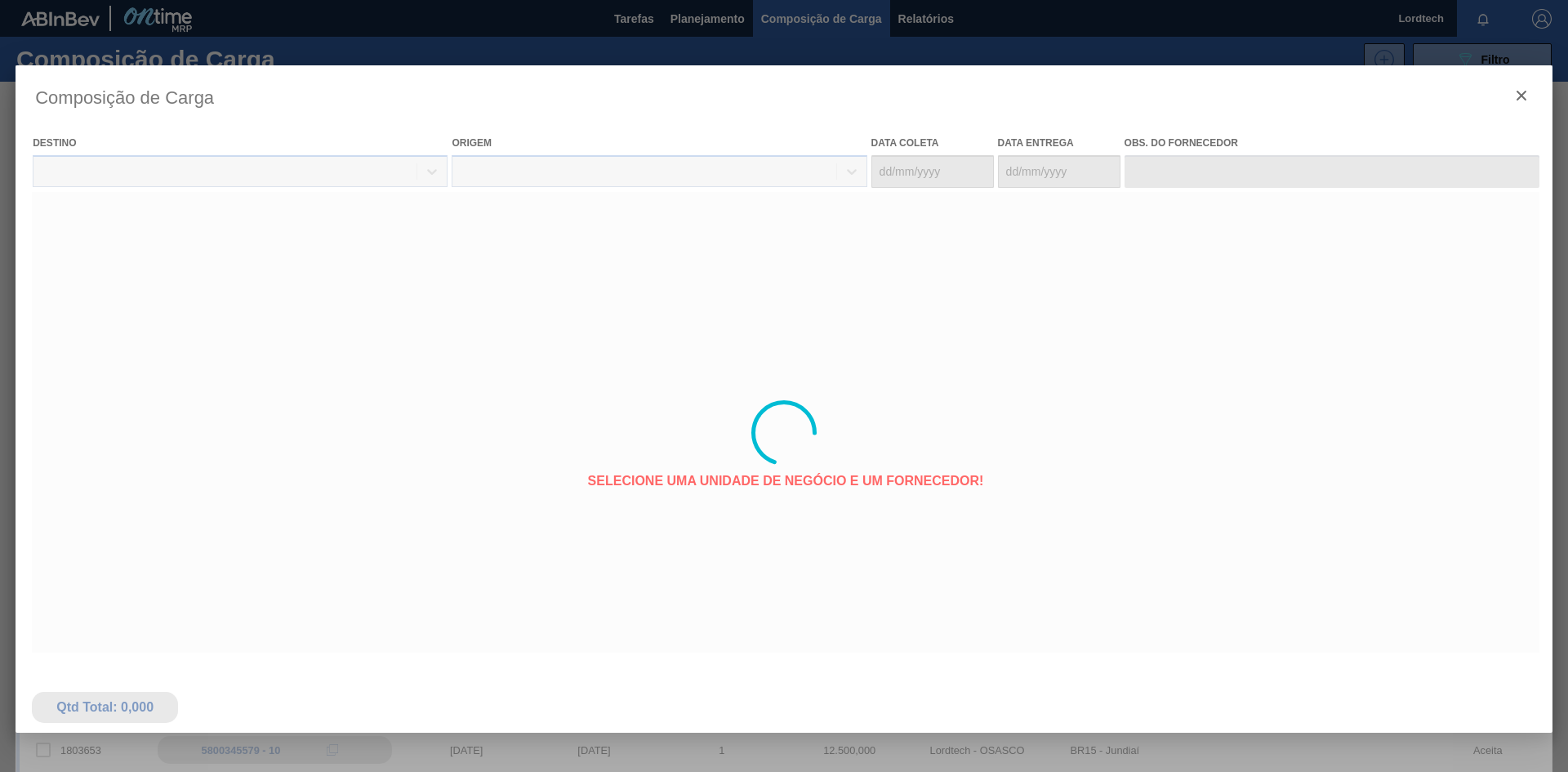
type coleta "01/10/2025"
type entrega "03/10/2025"
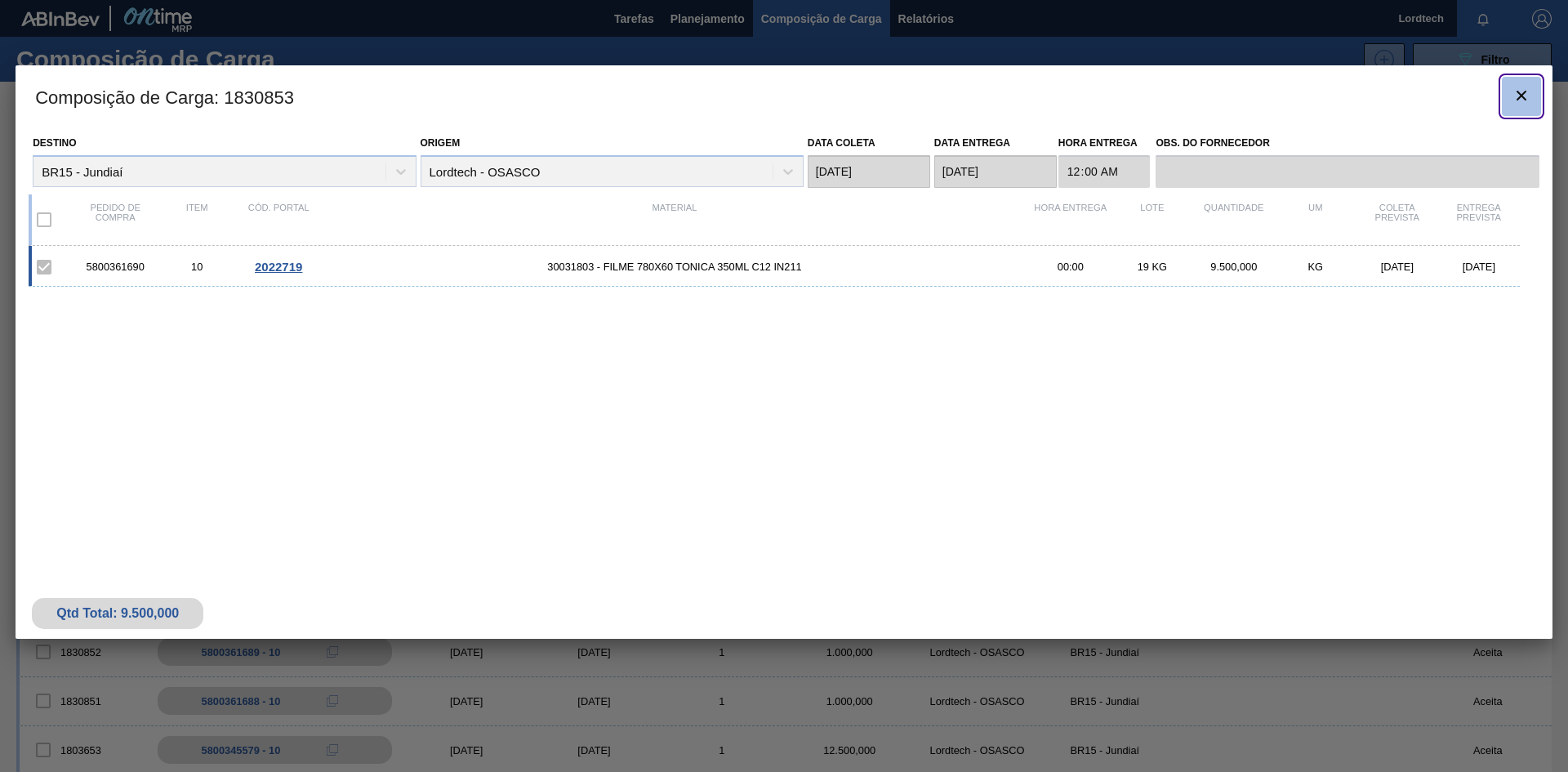
click at [844, 90] on icon "botão de ícone" at bounding box center [1522, 96] width 19 height 19
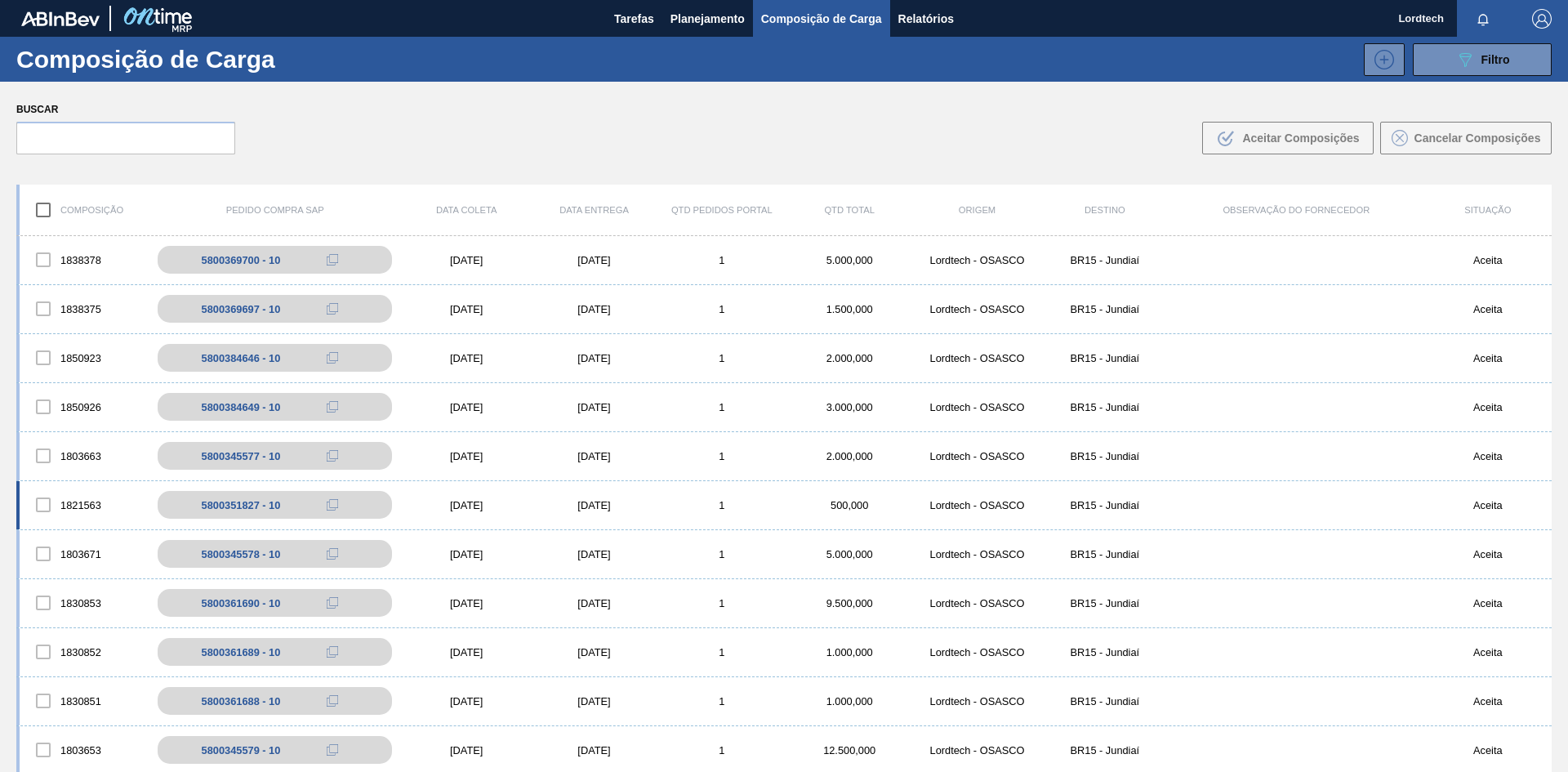
click at [775, 507] on div "1" at bounding box center [723, 505] width 128 height 13
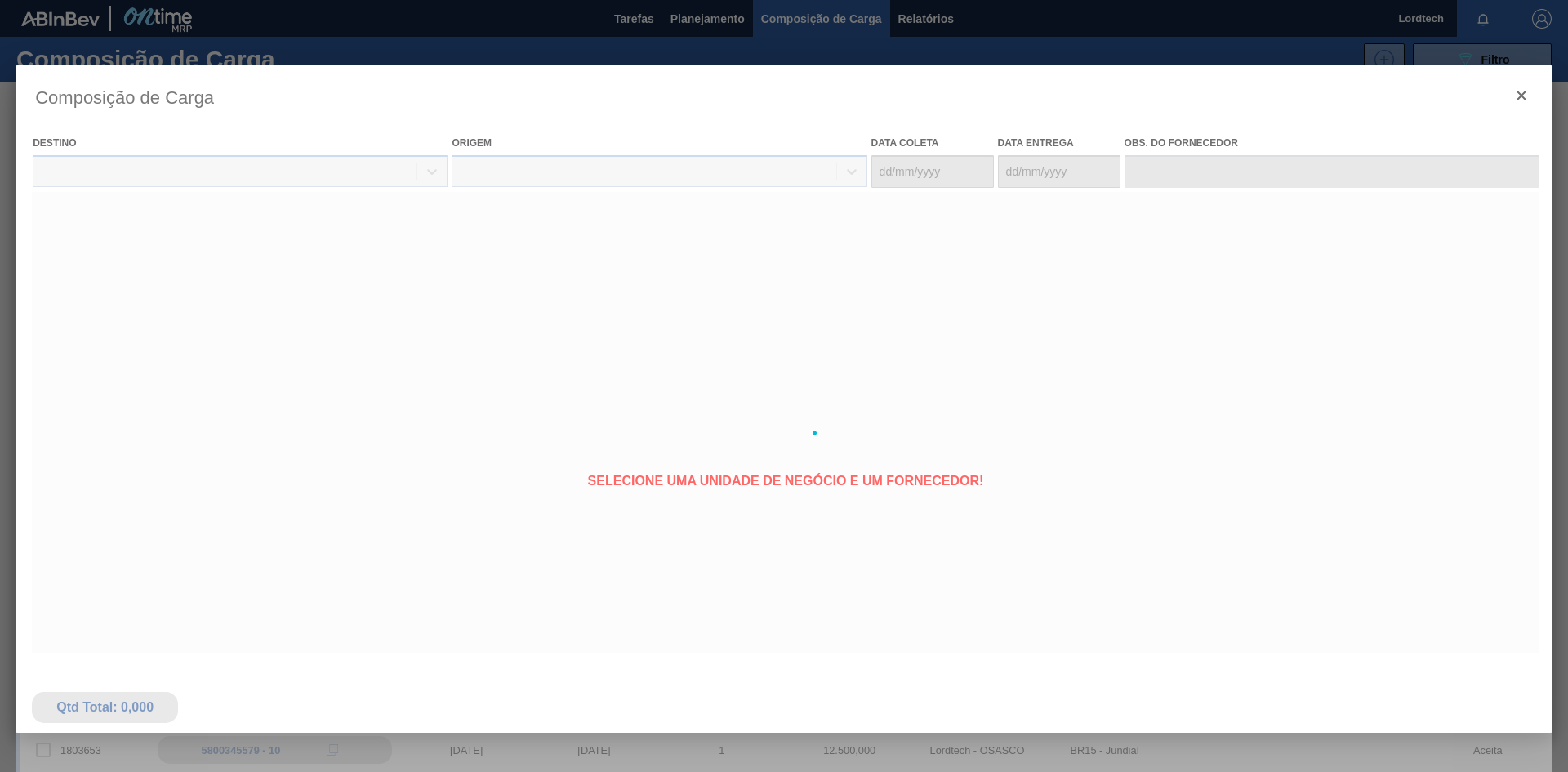
type coleta "04/10/2025"
type entrega "06/10/2025"
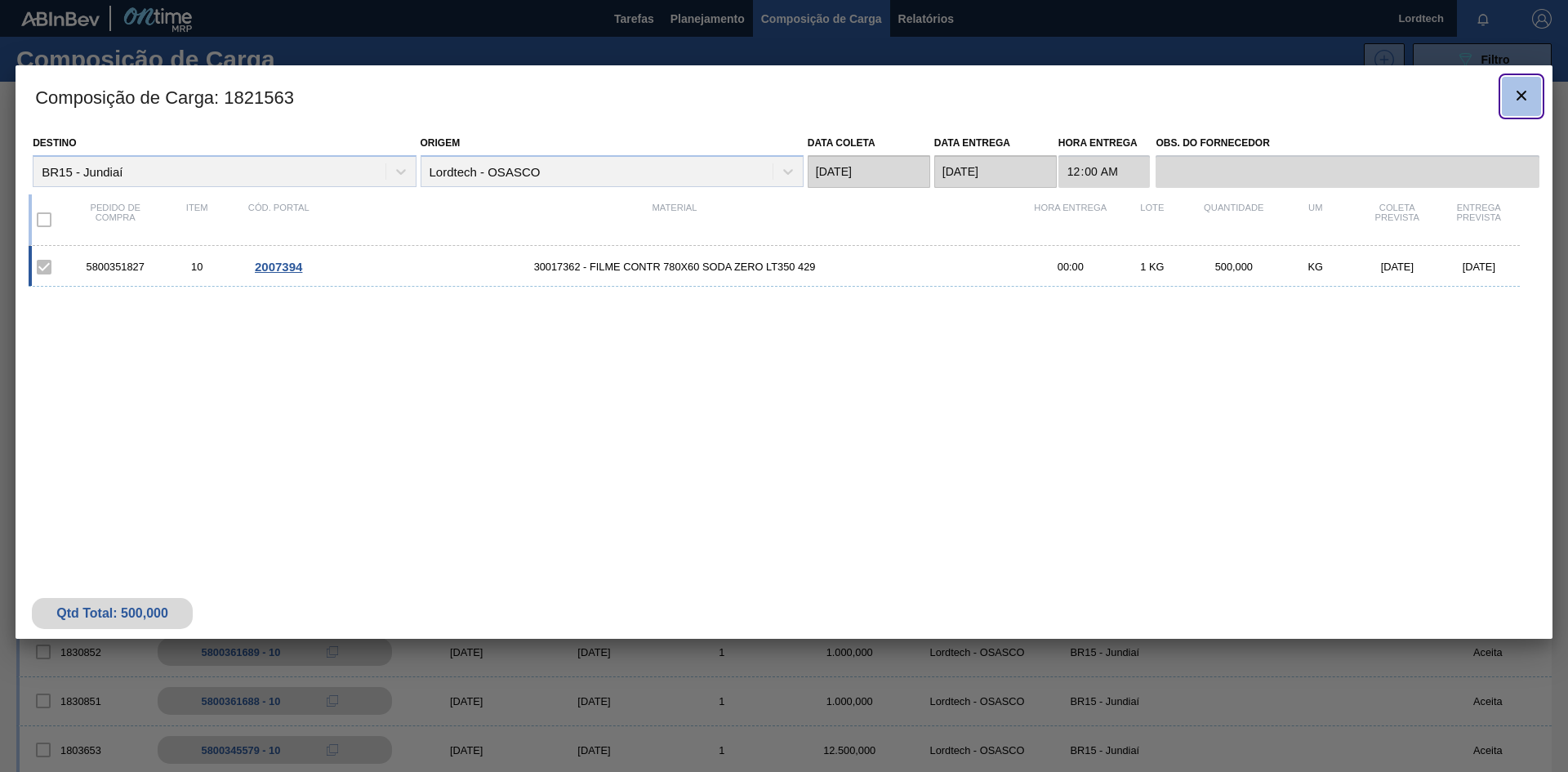
click at [844, 96] on icon "botão de ícone" at bounding box center [1522, 96] width 19 height 19
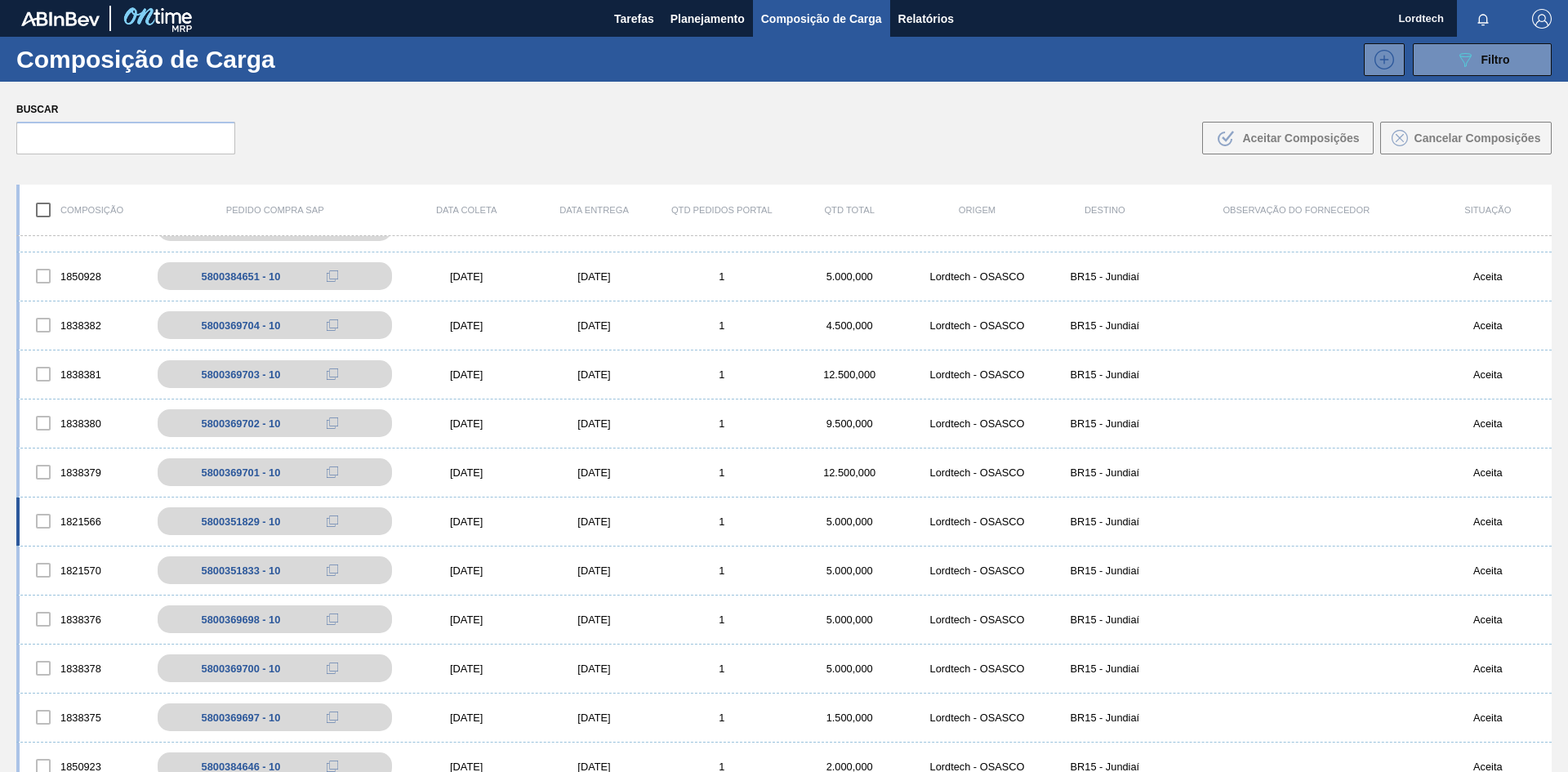
scroll to position [0, 0]
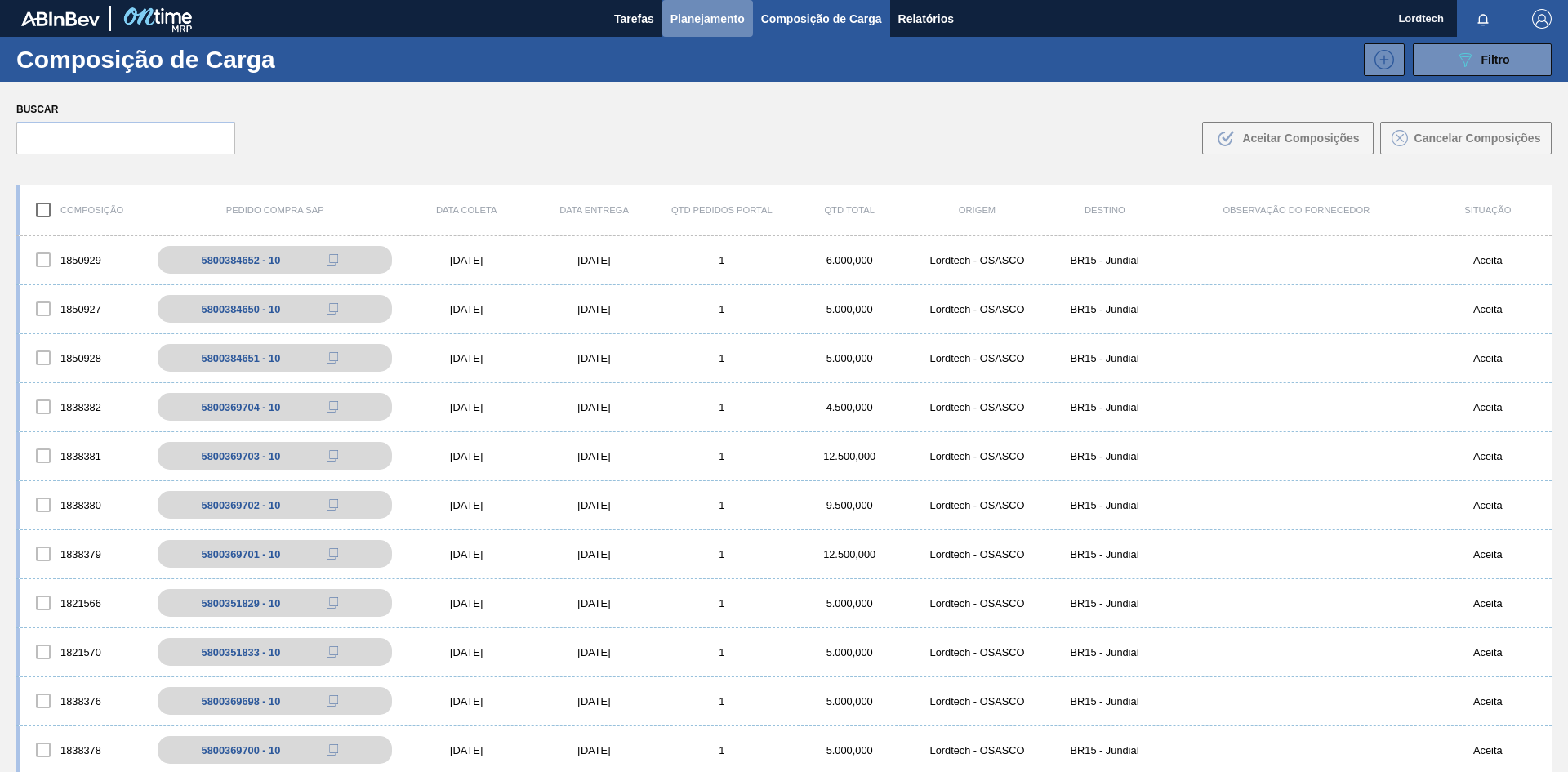
click at [698, 12] on span "Planejamento" at bounding box center [707, 18] width 75 height 19
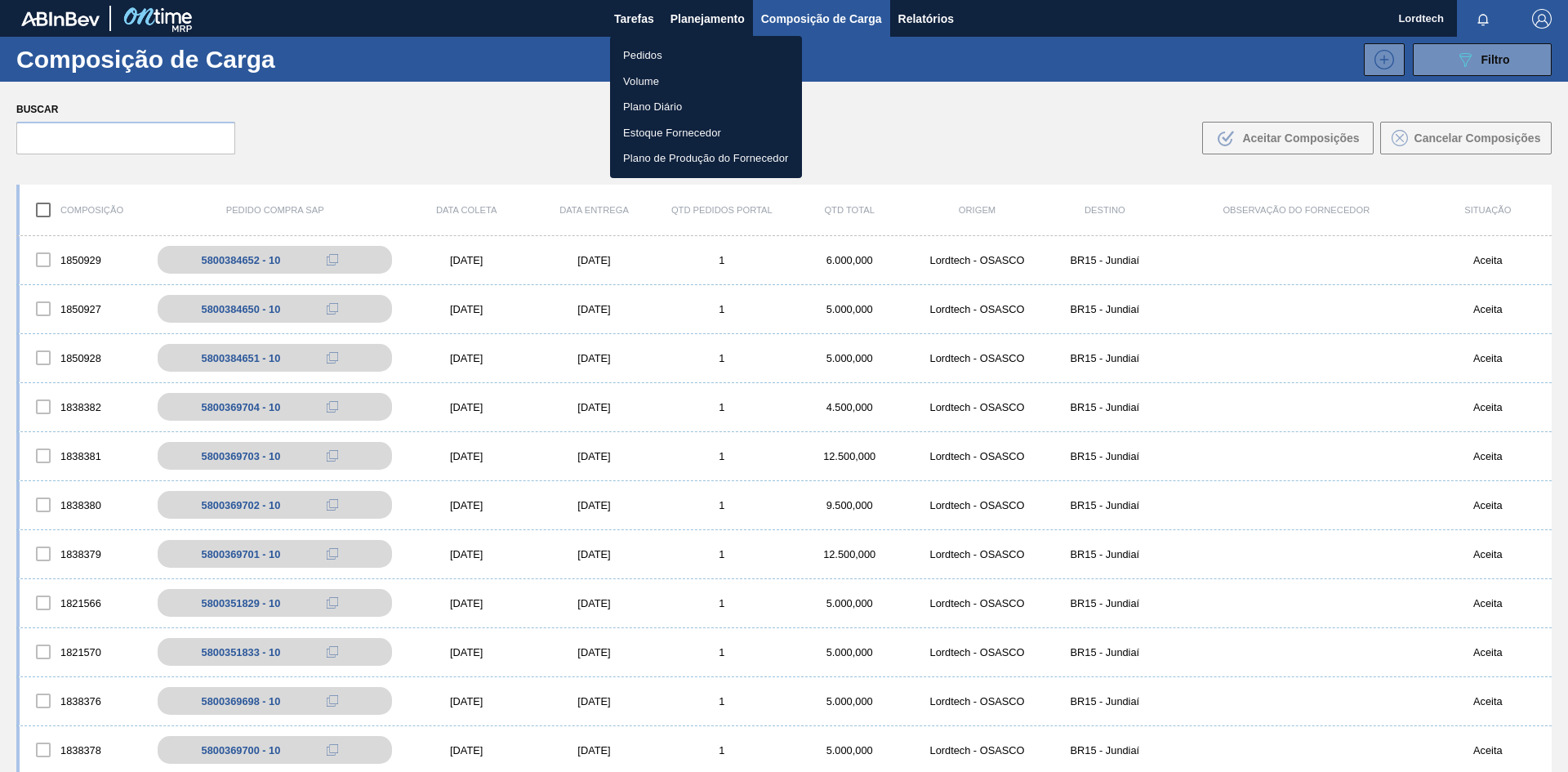
click at [633, 55] on li "Pedidos" at bounding box center [706, 55] width 192 height 26
